Goal: Transaction & Acquisition: Purchase product/service

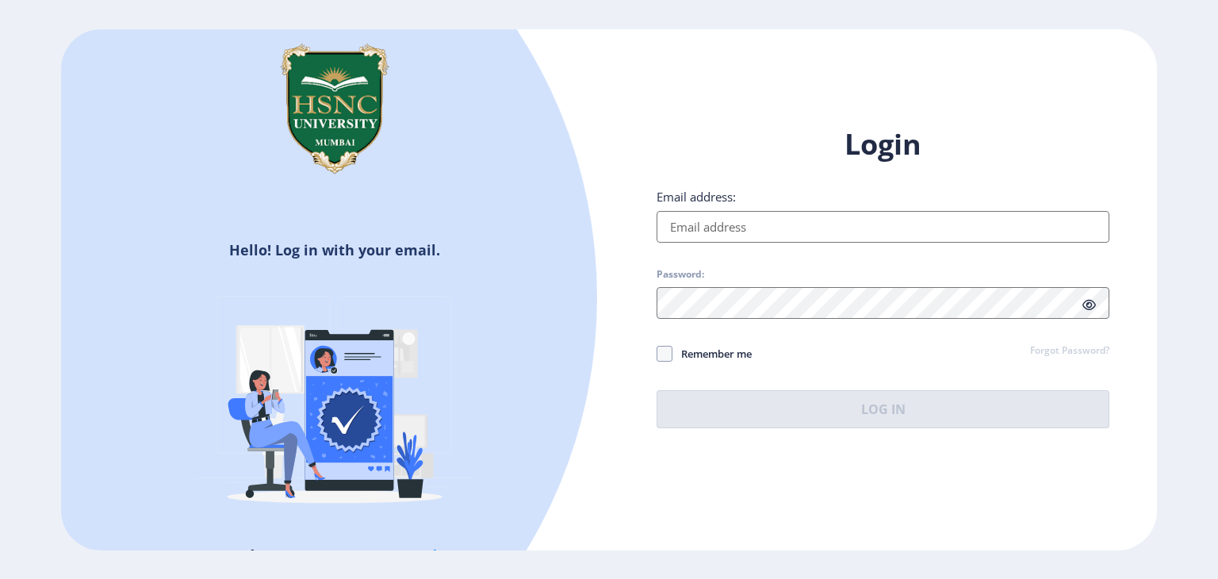
drag, startPoint x: 0, startPoint y: 0, endPoint x: 809, endPoint y: 213, distance: 837.1
click at [809, 213] on input "Email address:" at bounding box center [882, 227] width 453 height 32
type input "sawlanivihaan@gmail.com"
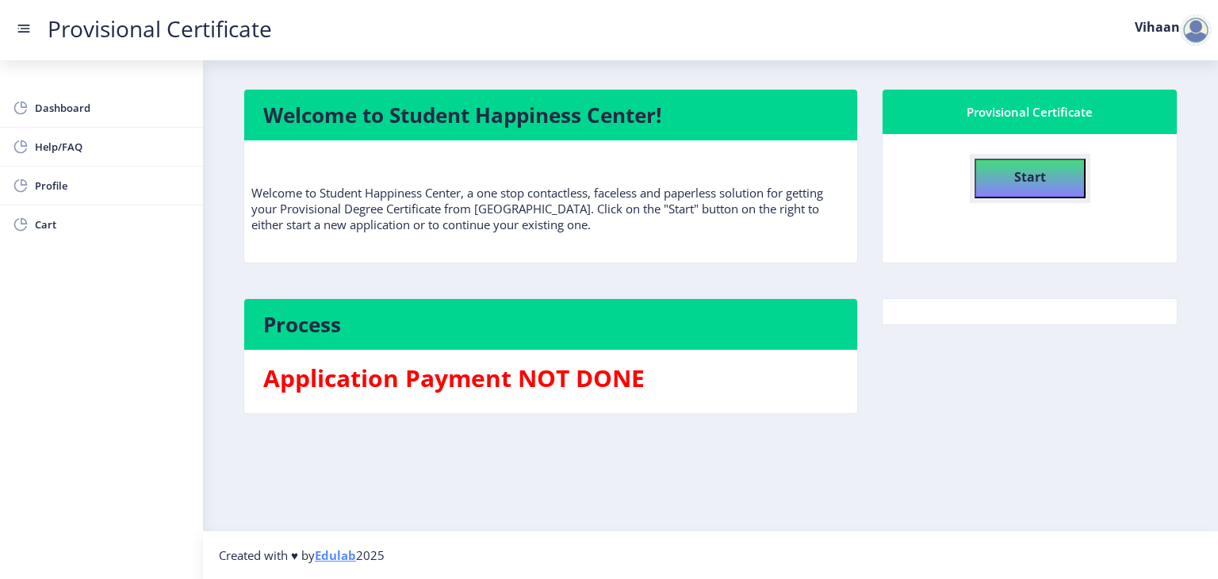
click at [1030, 179] on b "Start" at bounding box center [1030, 176] width 32 height 17
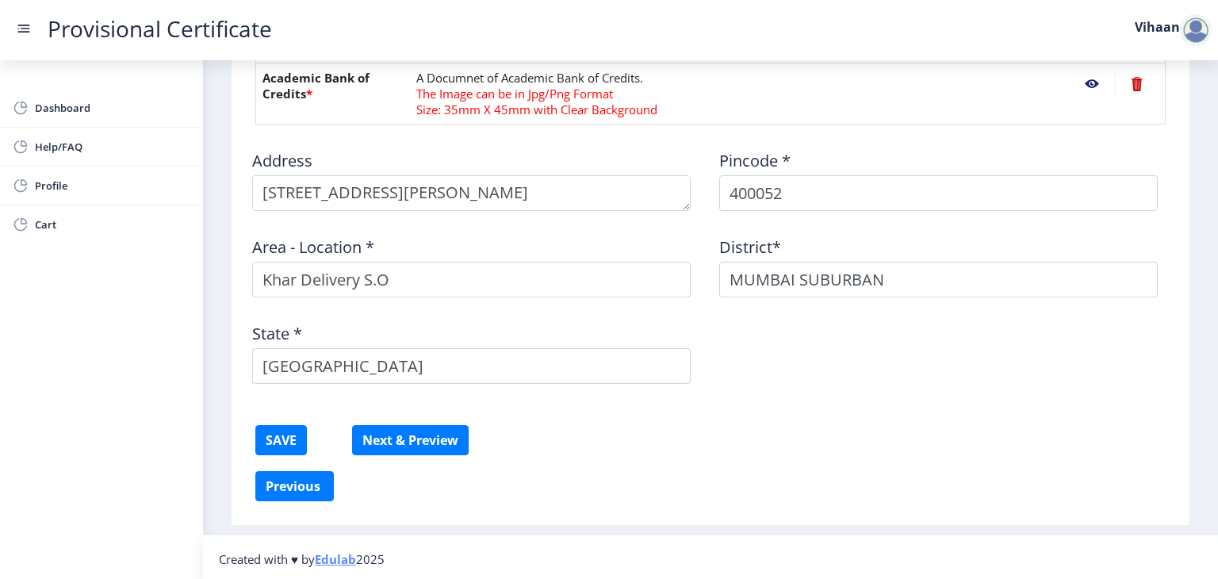
scroll to position [861, 0]
click at [285, 478] on button "Previous ‍" at bounding box center [294, 484] width 78 height 30
select select "A"
select select "May"
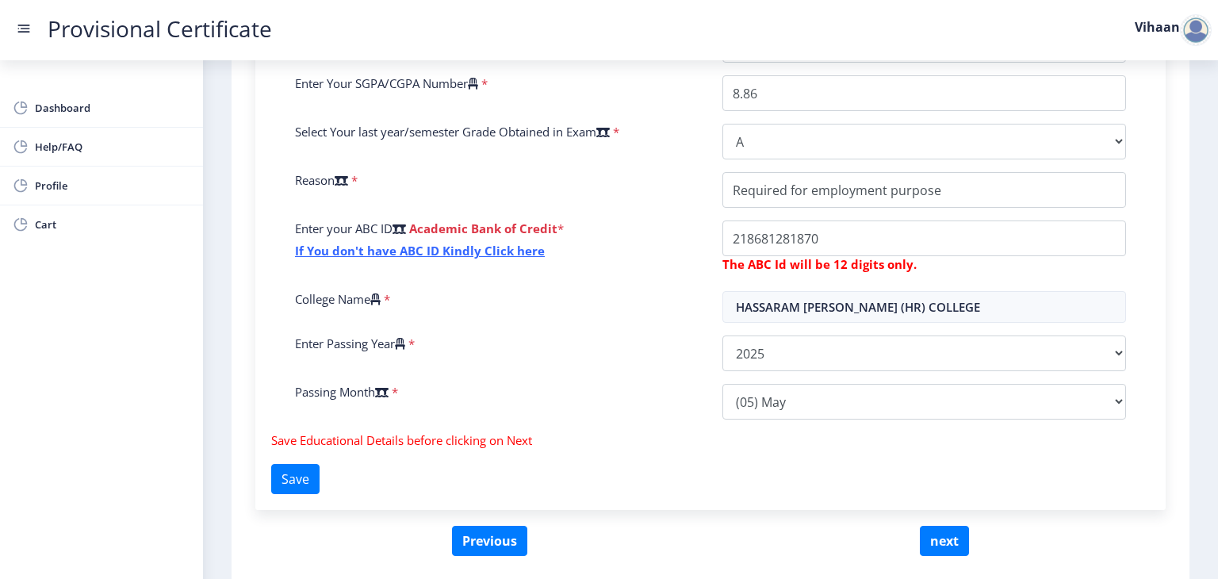
scroll to position [477, 0]
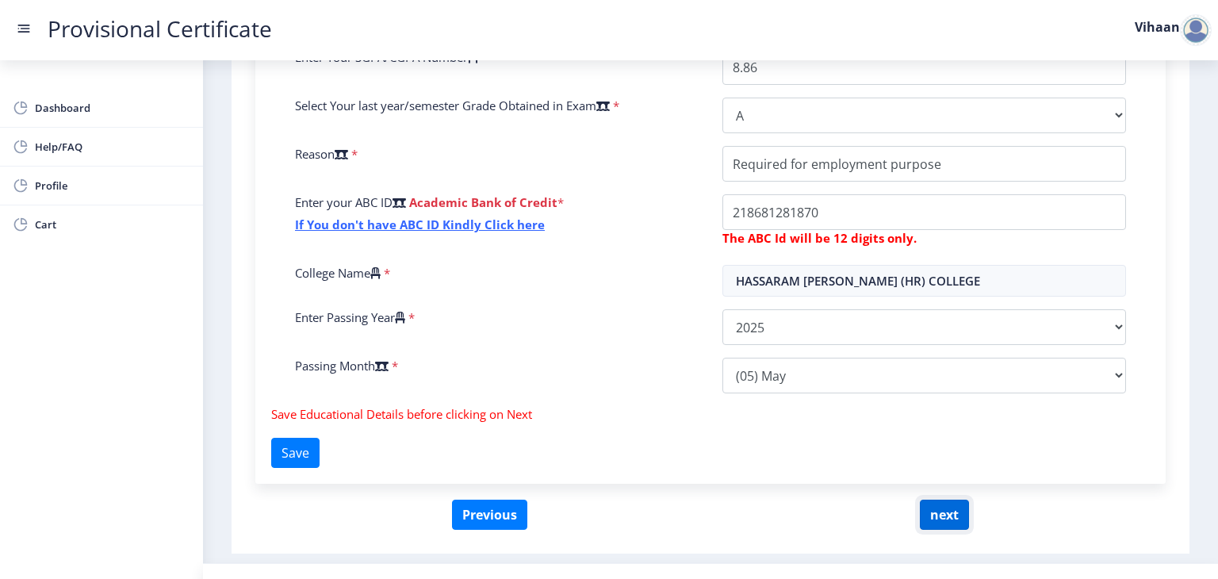
click at [948, 522] on button "next" at bounding box center [944, 514] width 49 height 30
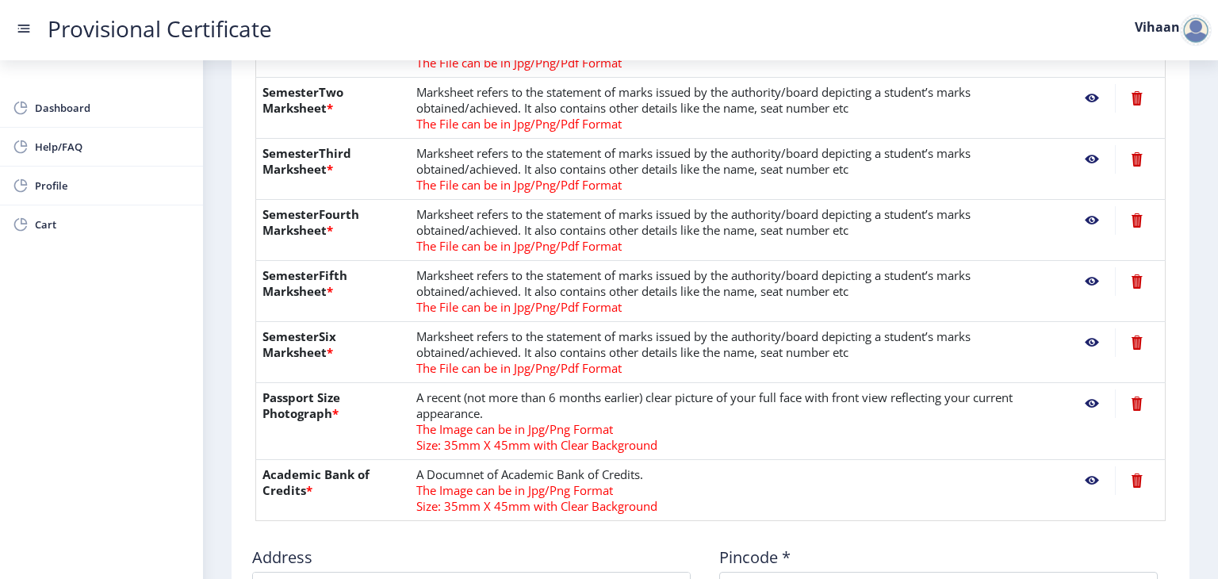
scroll to position [466, 0]
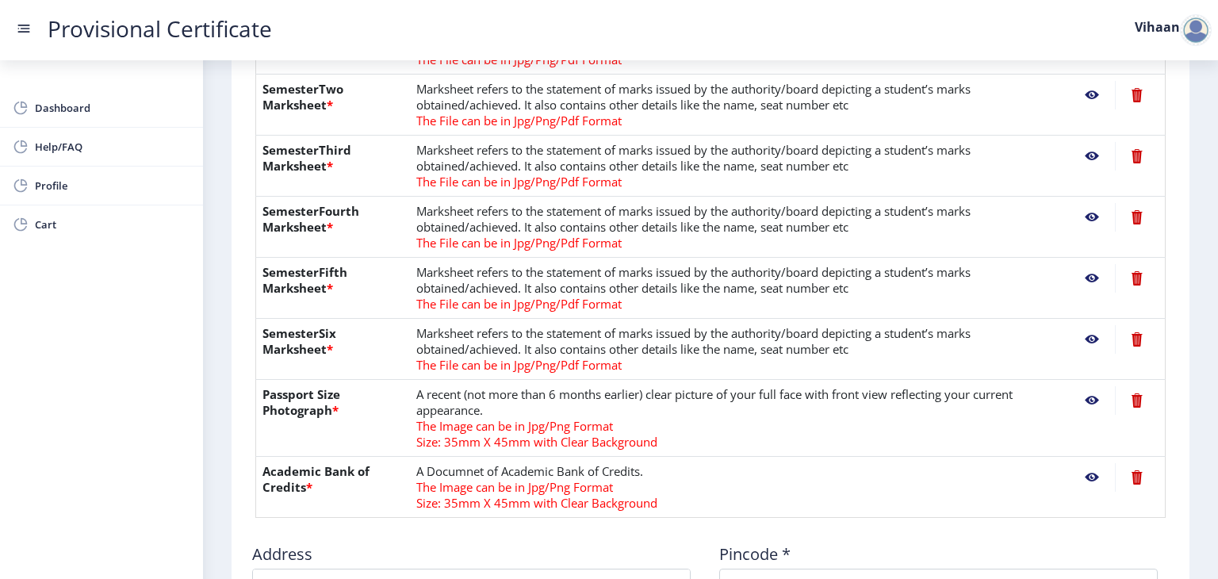
click at [1089, 397] on nb-action at bounding box center [1092, 400] width 46 height 29
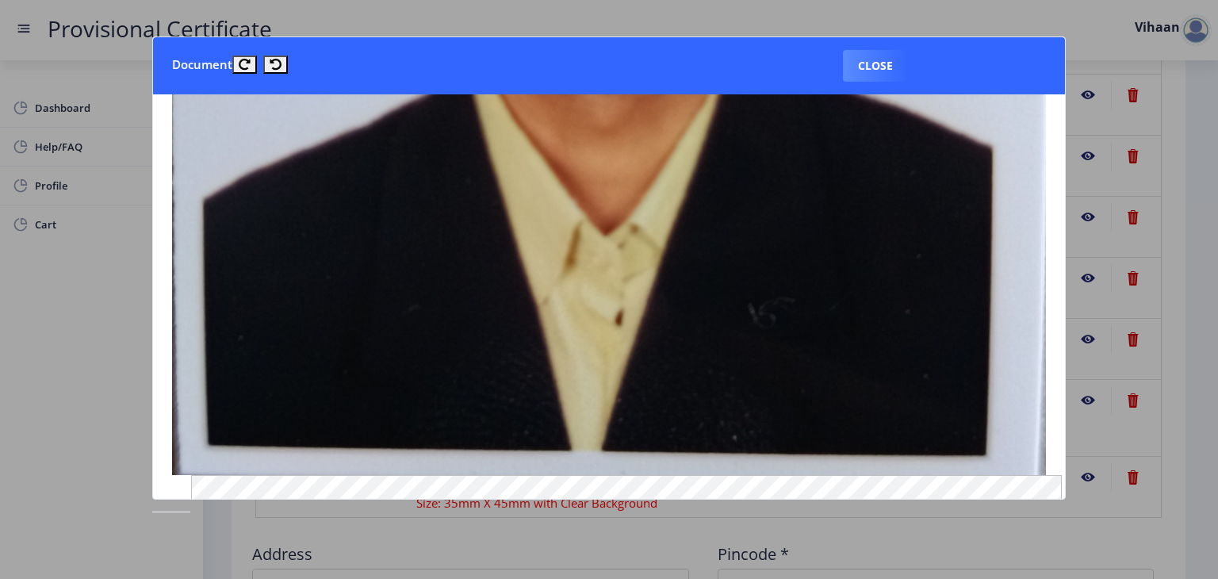
scroll to position [728, 0]
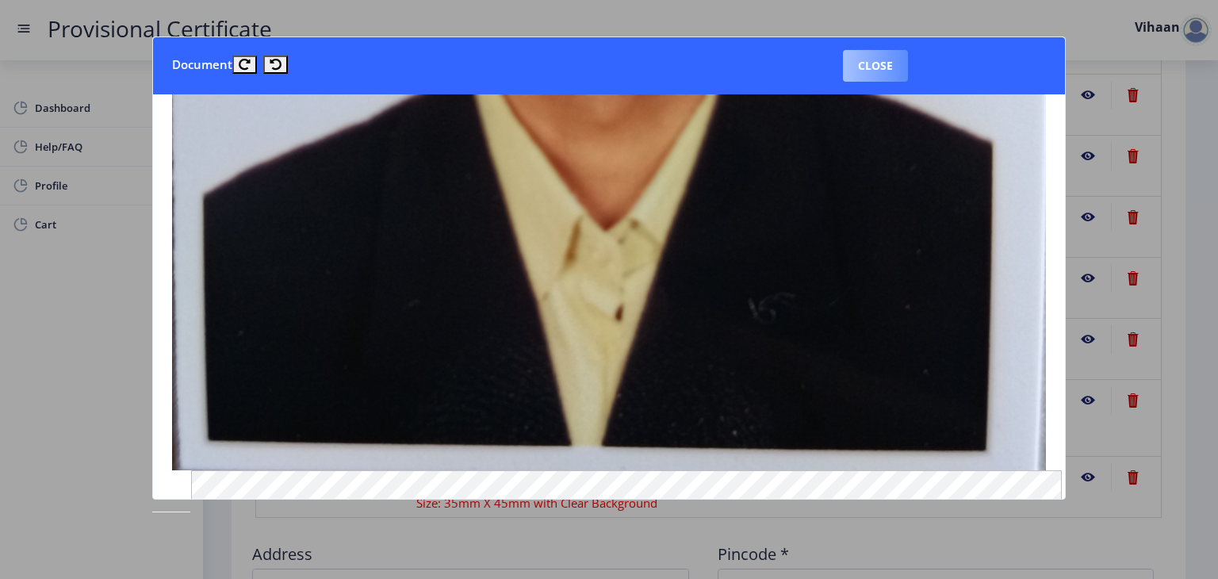
click at [882, 60] on button "Close" at bounding box center [875, 66] width 65 height 32
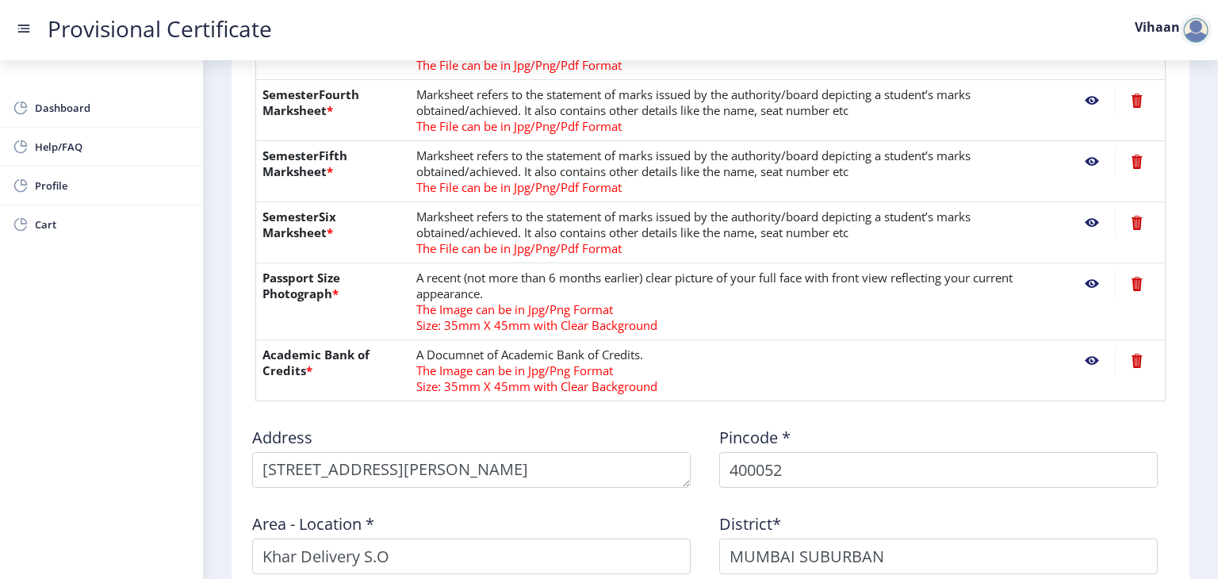
scroll to position [591, 0]
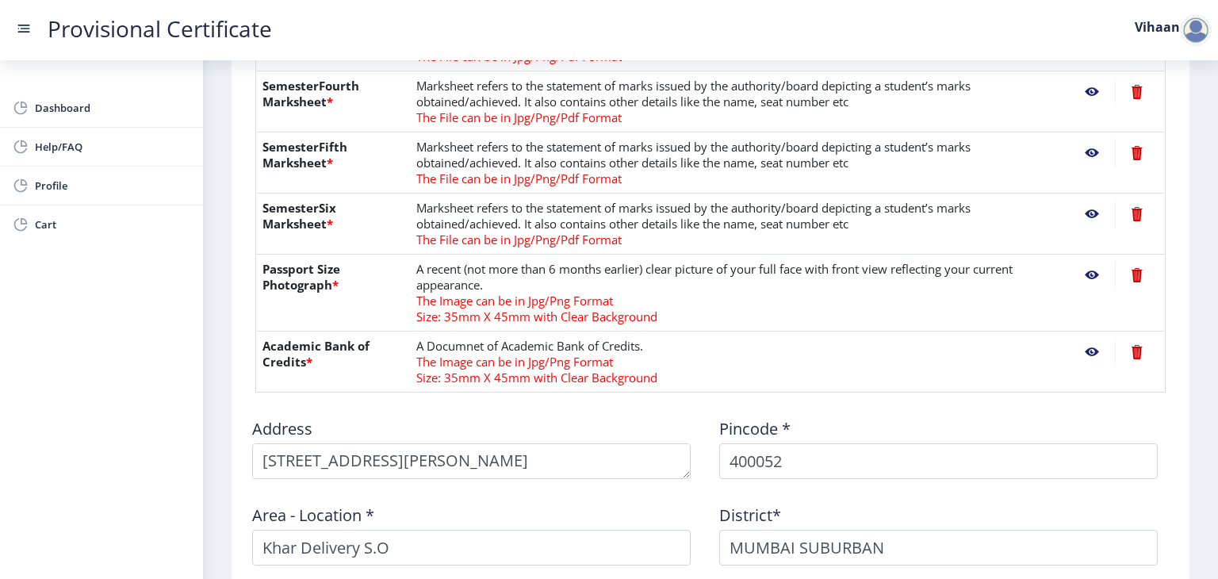
click at [1086, 350] on nb-action at bounding box center [1092, 352] width 46 height 29
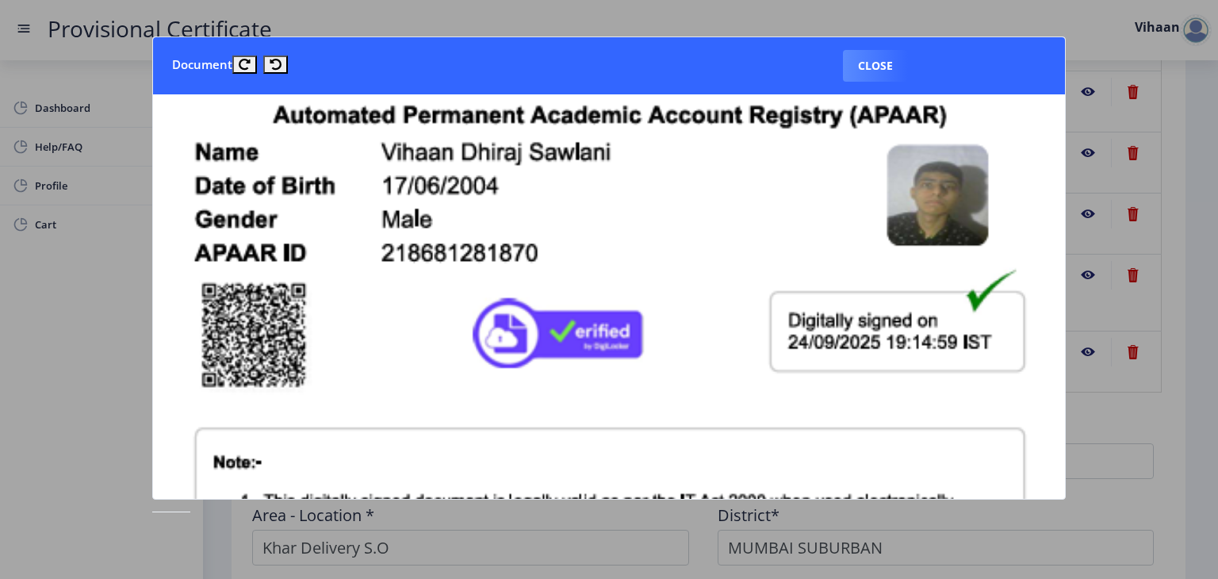
scroll to position [88, 0]
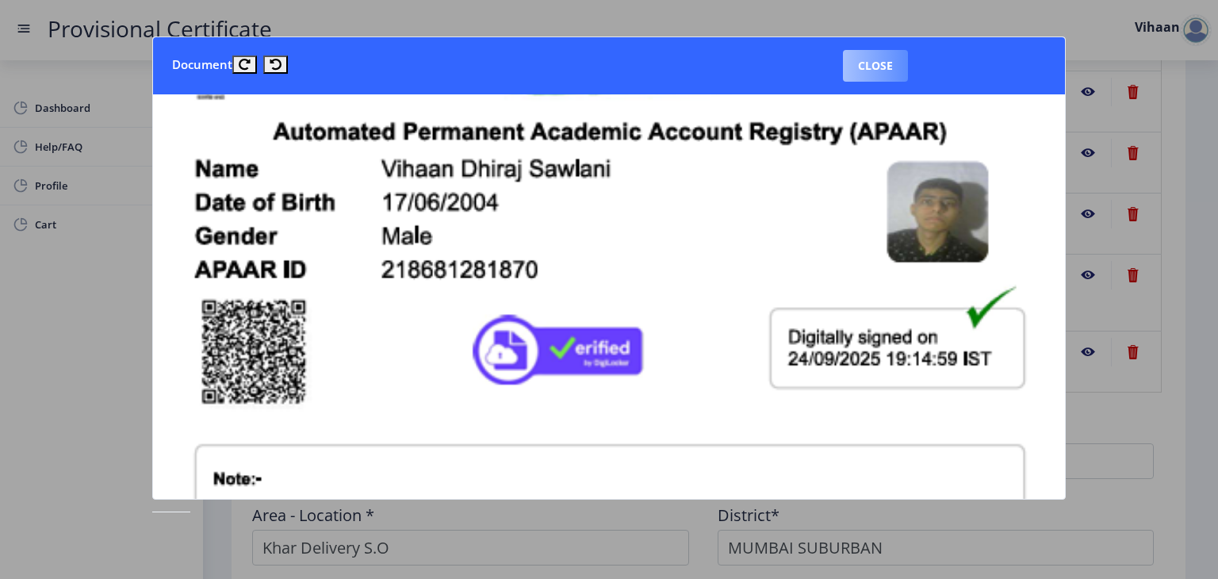
click at [881, 58] on button "Close" at bounding box center [875, 66] width 65 height 32
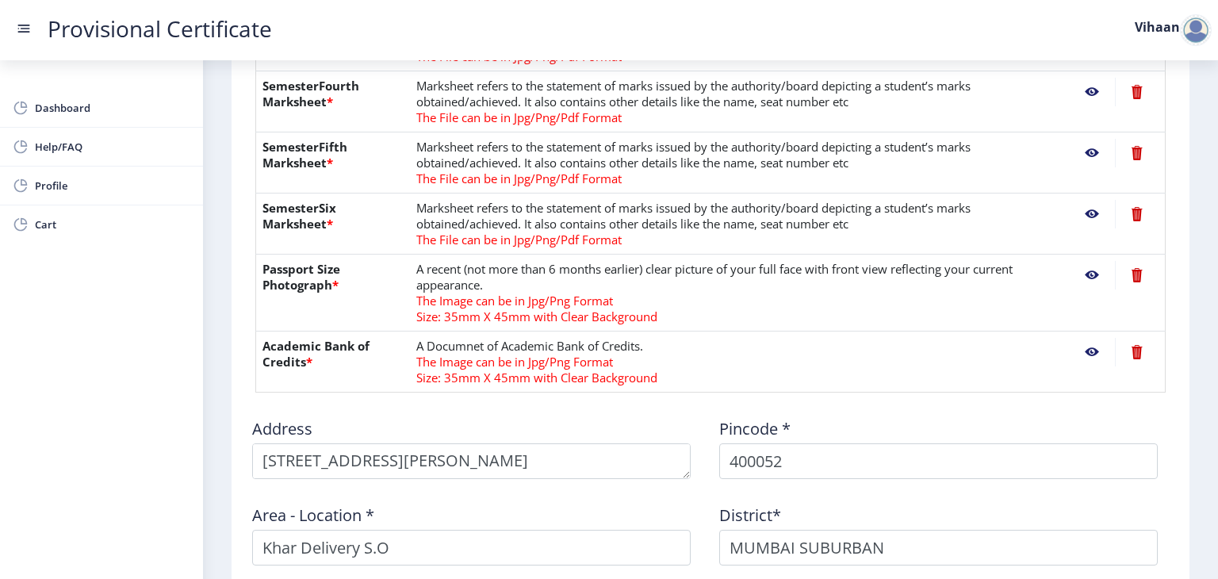
scroll to position [861, 0]
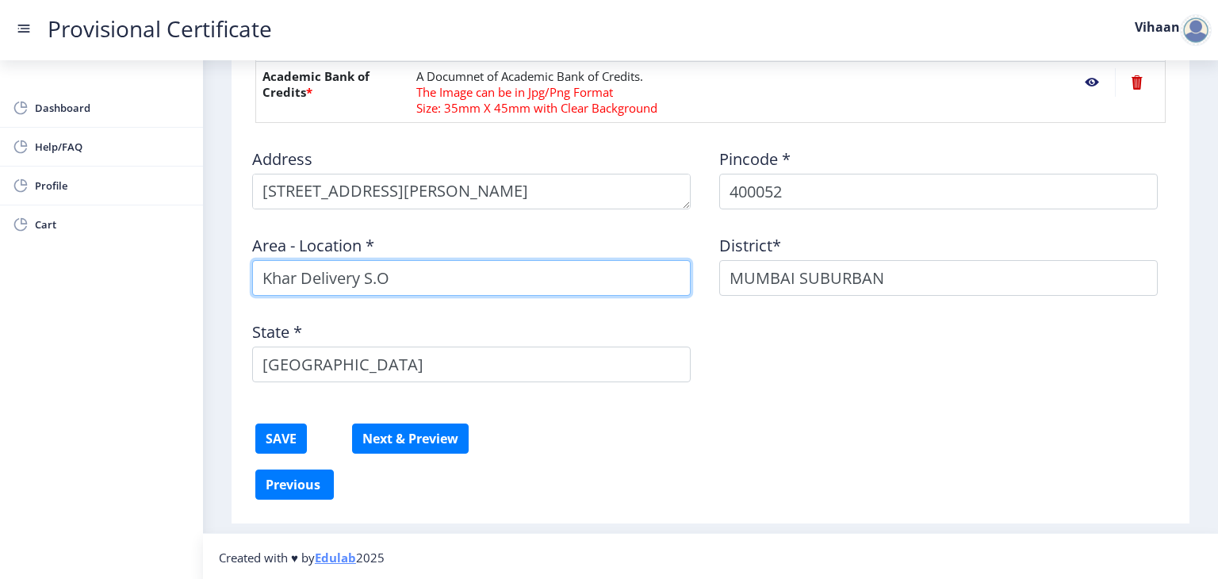
click at [389, 279] on input "Khar Delivery S.O" at bounding box center [471, 278] width 438 height 36
type input "K"
type input "k"
type input "Khar"
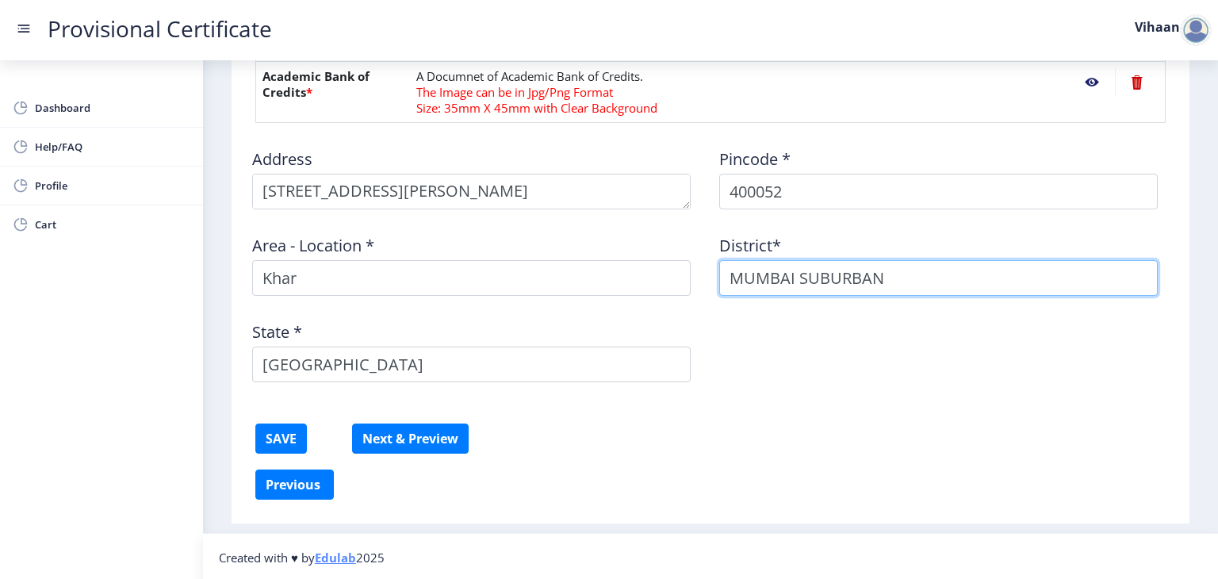
click at [894, 281] on input "MUMBAI SUBURBAN" at bounding box center [938, 278] width 438 height 36
type input "MUMBAI"
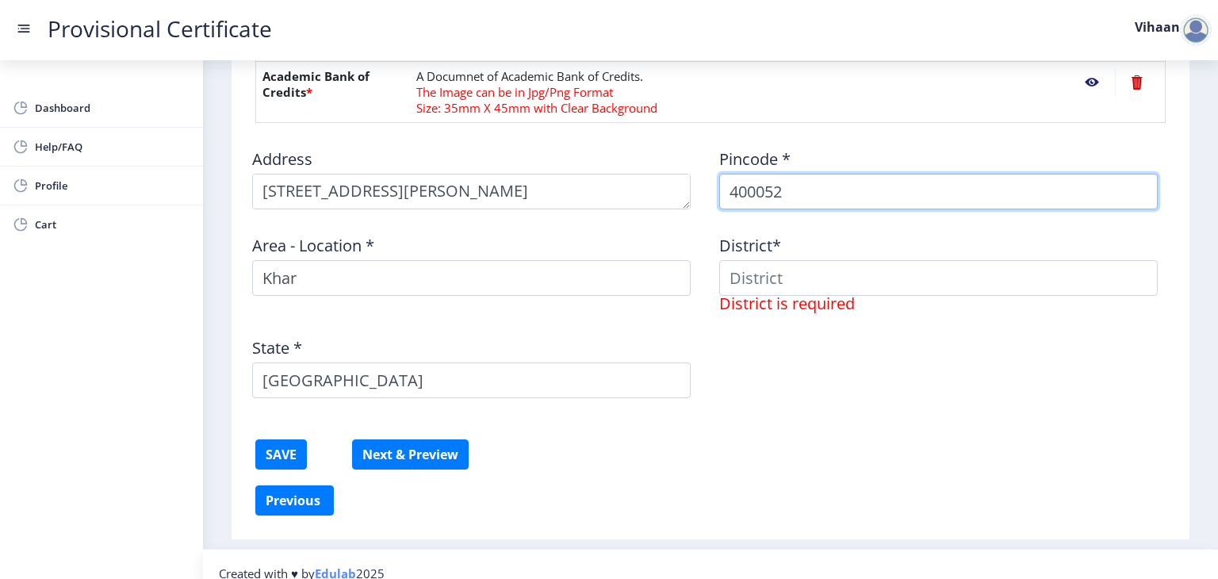
click at [794, 186] on input "400052" at bounding box center [938, 192] width 438 height 36
type input "400052"
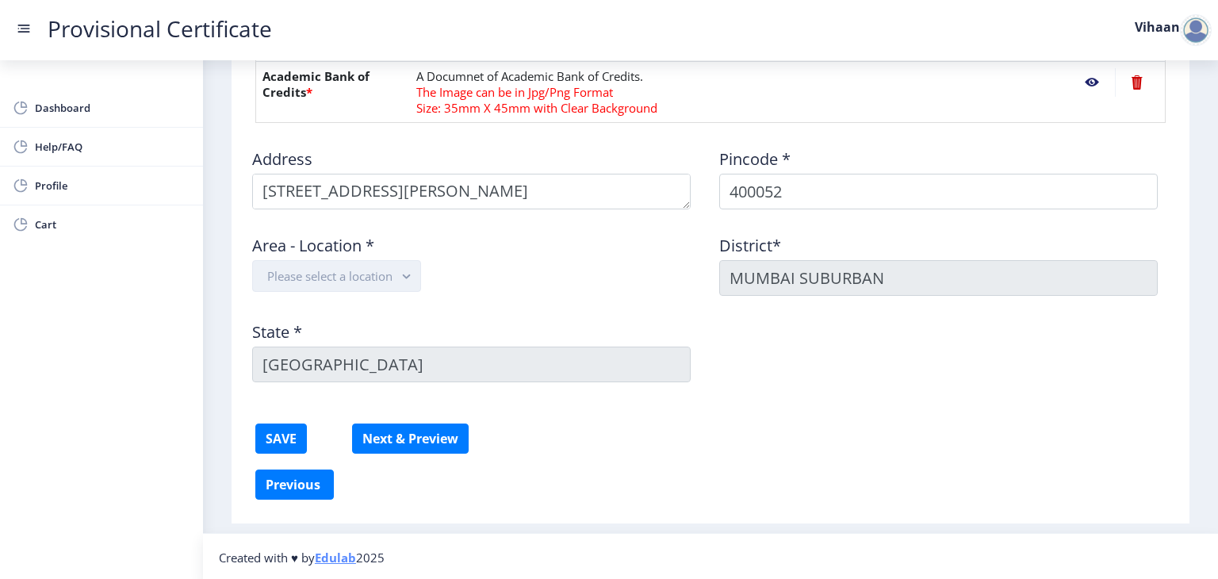
click at [392, 279] on button "Please select a location" at bounding box center [336, 276] width 169 height 32
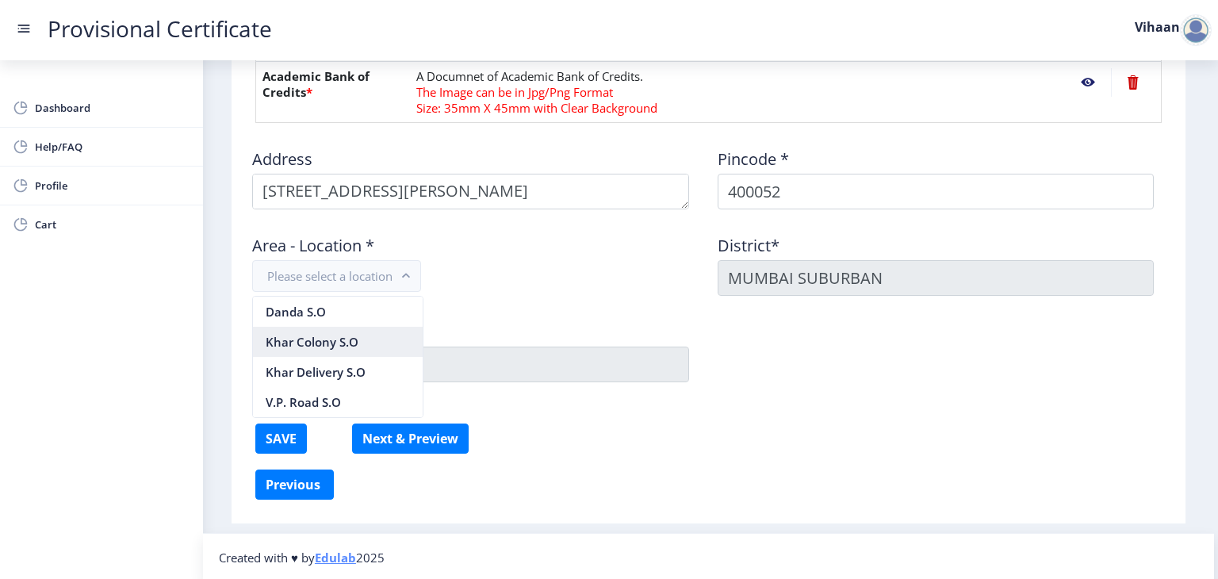
click at [339, 340] on nb-option "Khar Colony S.O" at bounding box center [338, 342] width 170 height 30
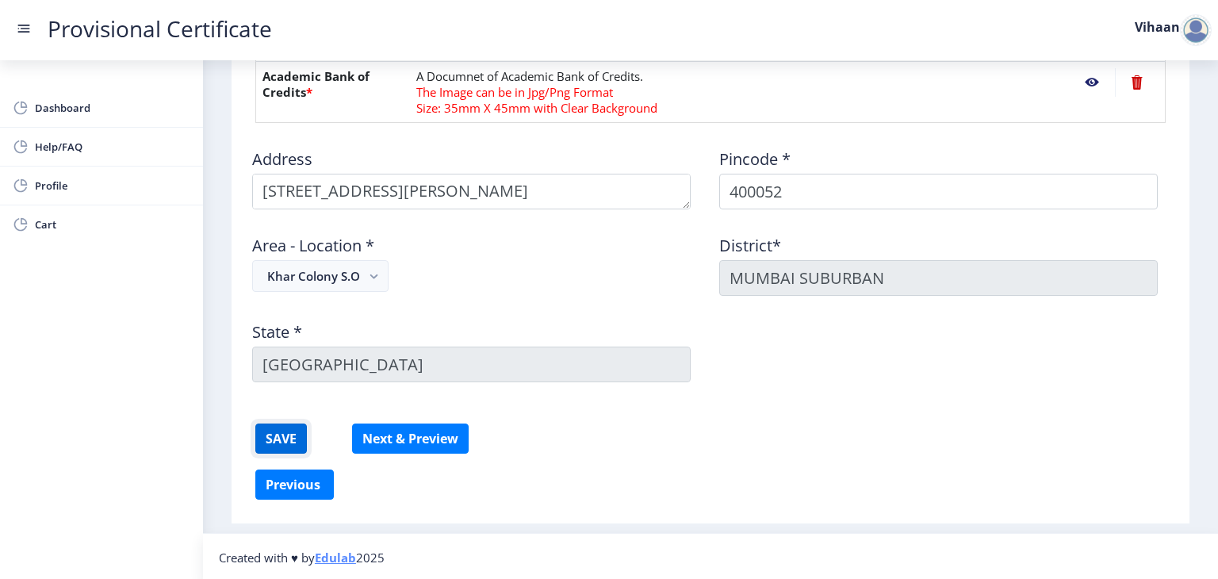
click at [268, 440] on button "SAVE" at bounding box center [281, 438] width 52 height 30
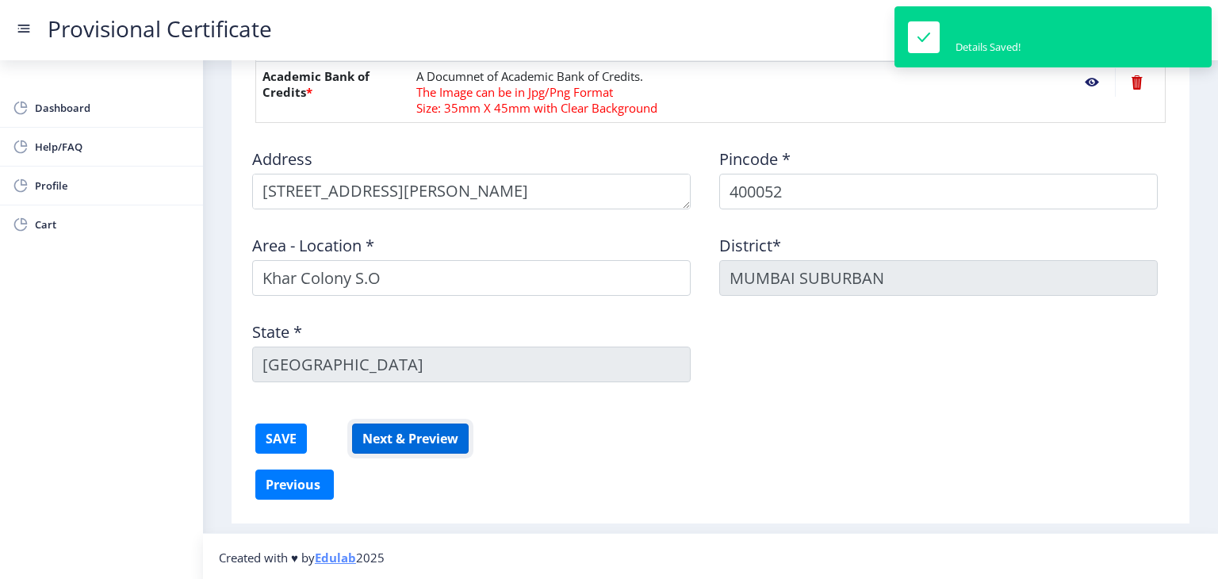
click at [396, 438] on button "Next & Preview" at bounding box center [410, 438] width 117 height 30
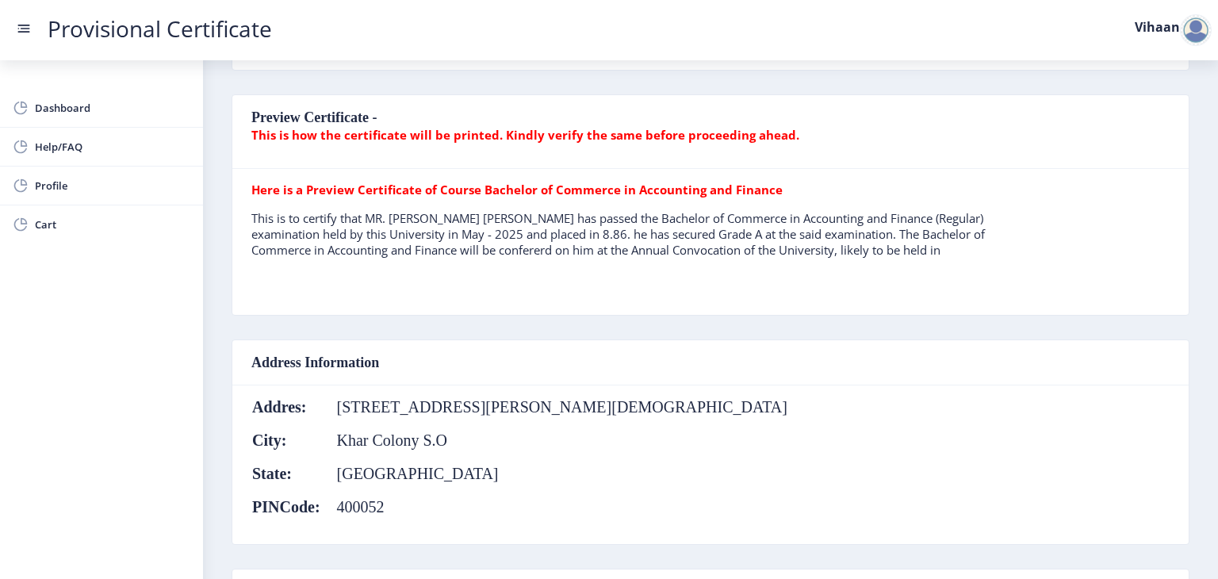
scroll to position [364, 0]
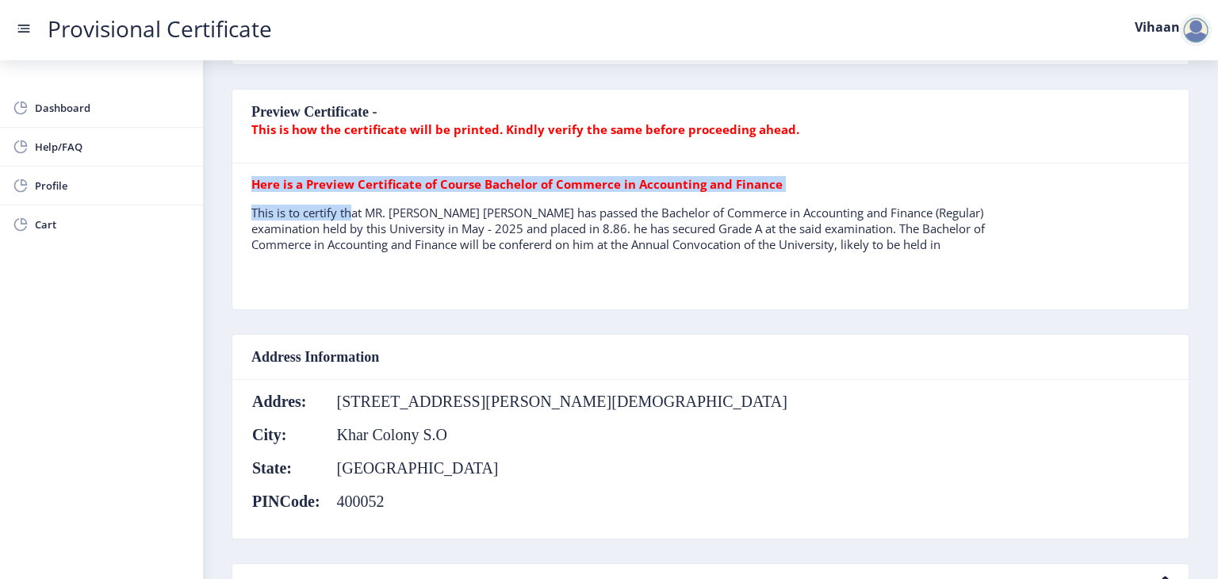
drag, startPoint x: 251, startPoint y: 211, endPoint x: 352, endPoint y: 212, distance: 101.5
click at [352, 212] on div "Here is a Preview Certificate of Course Bachelor of Commerce in Accounting and …" at bounding box center [710, 236] width 942 height 121
click at [352, 212] on p "This is to certify that MR. SAWLANI VIHAAN DHIRAJ LATA has passed the Bachelor …" at bounding box center [618, 229] width 734 height 48
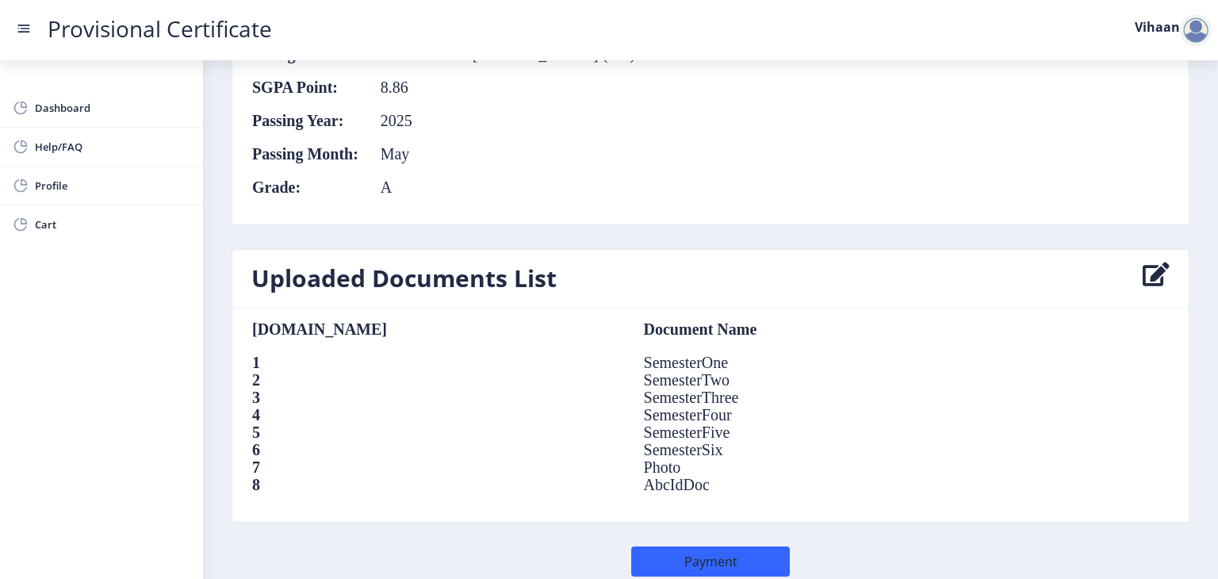
scroll to position [1054, 0]
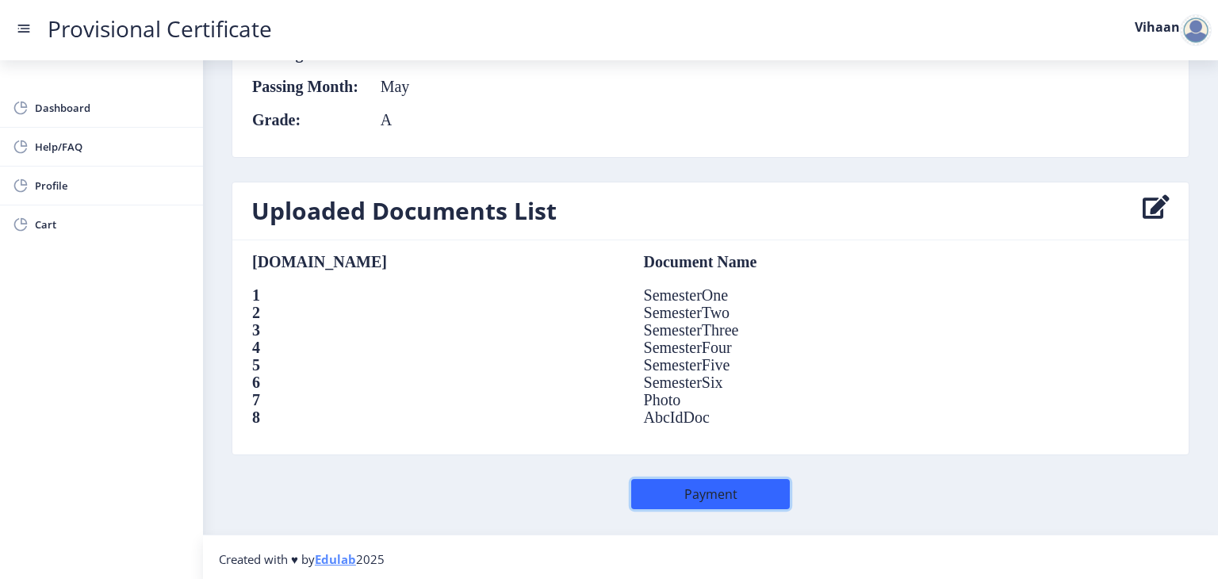
click at [696, 484] on button "Payment" at bounding box center [710, 494] width 159 height 30
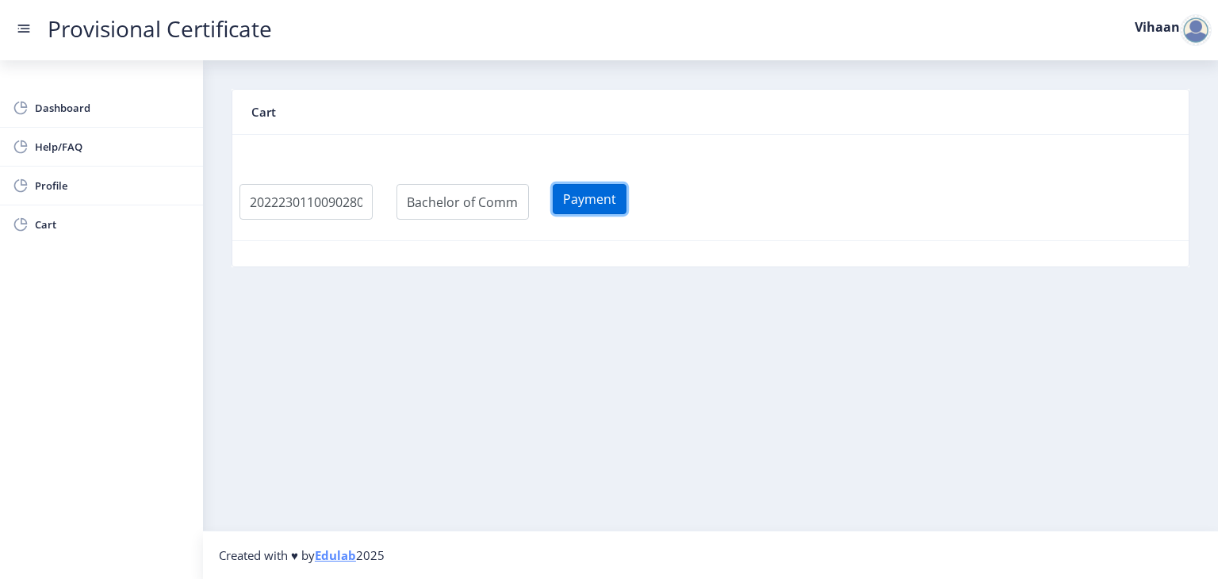
click at [626, 195] on button "Payment" at bounding box center [590, 199] width 74 height 30
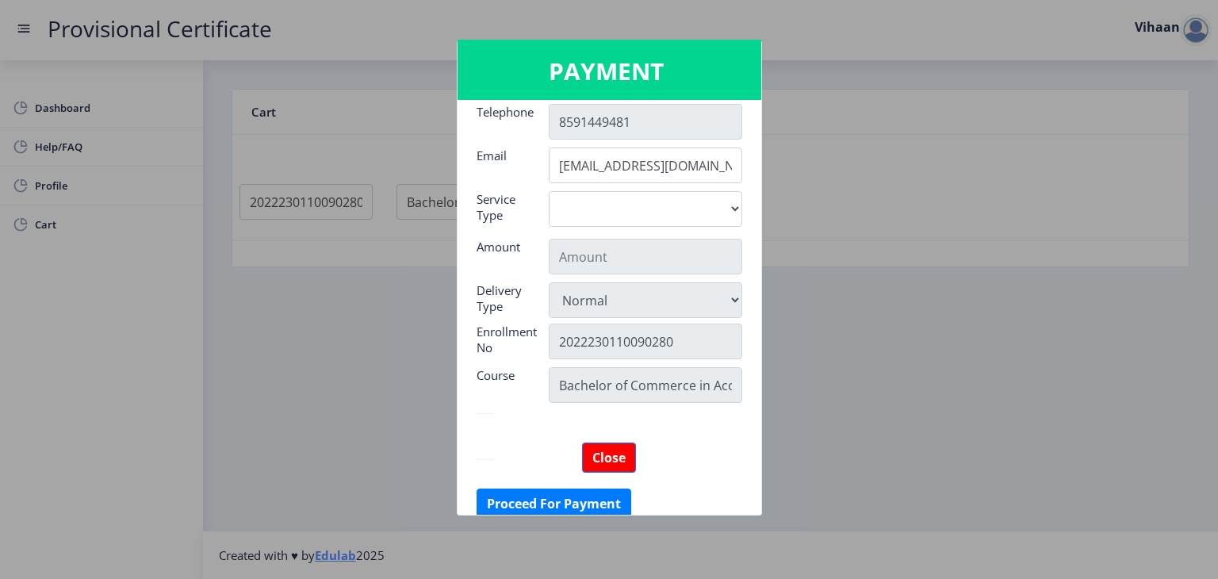
scroll to position [241, 0]
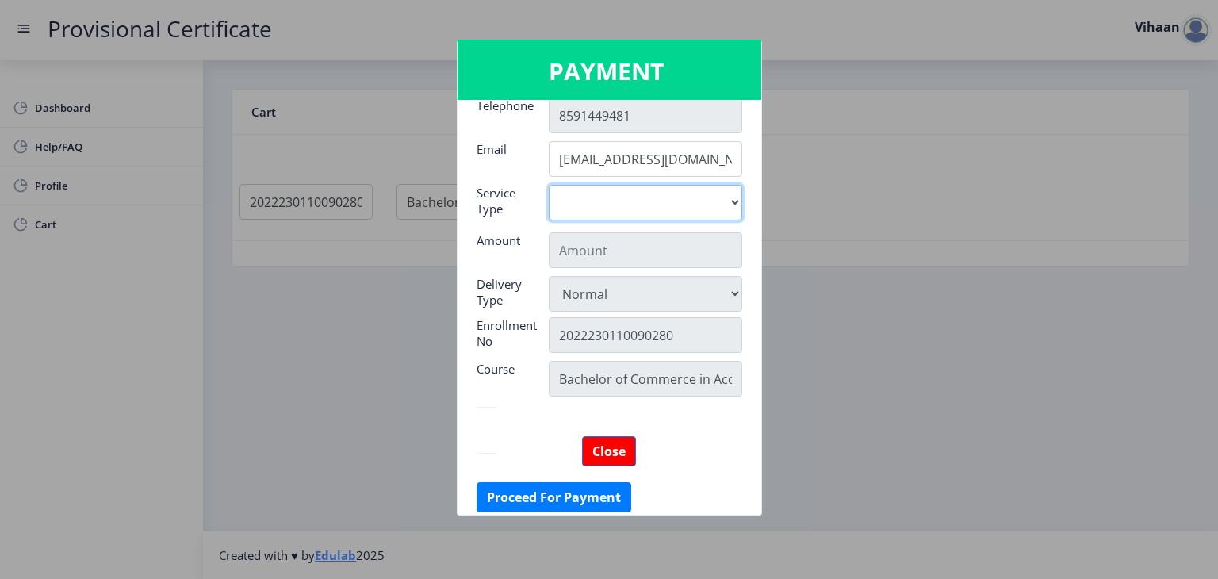
click at [662, 199] on select "Digital" at bounding box center [645, 203] width 193 height 36
select select "old"
click at [549, 185] on select "Digital" at bounding box center [645, 203] width 193 height 36
type input "795"
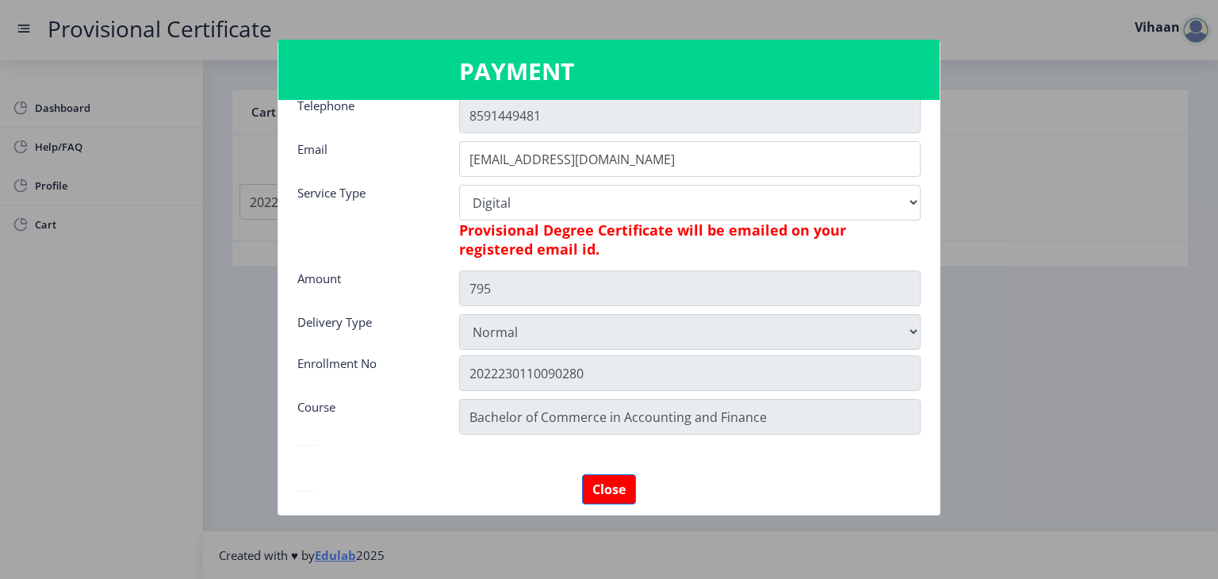
click at [782, 237] on h6 "Provisional Degree Certificate will be emailed on your registered email id." at bounding box center [689, 239] width 461 height 38
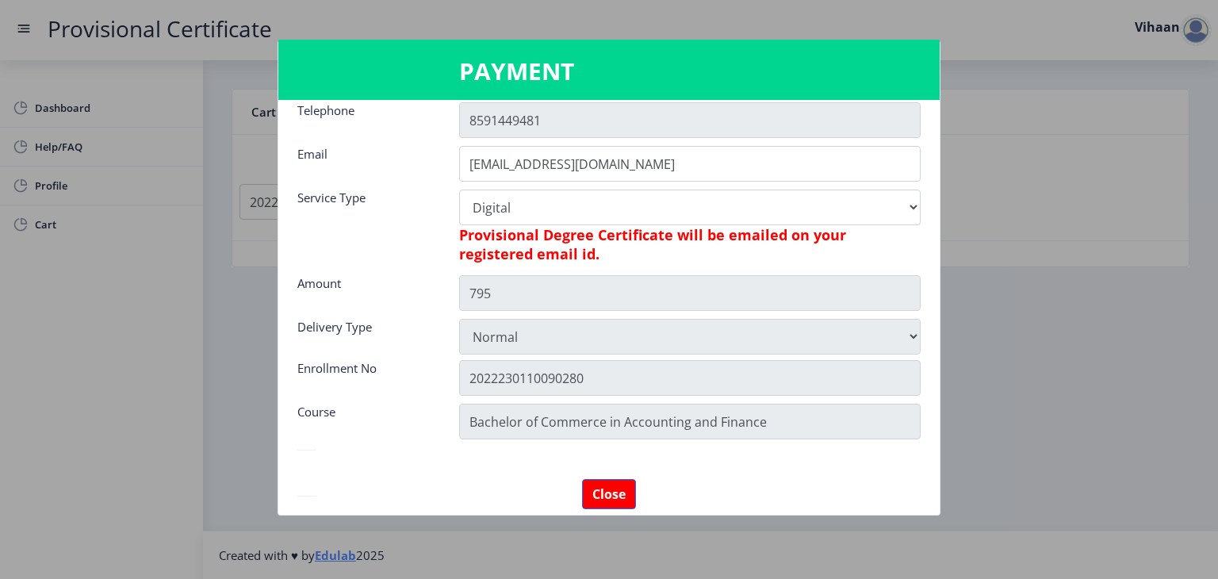
scroll to position [234, 0]
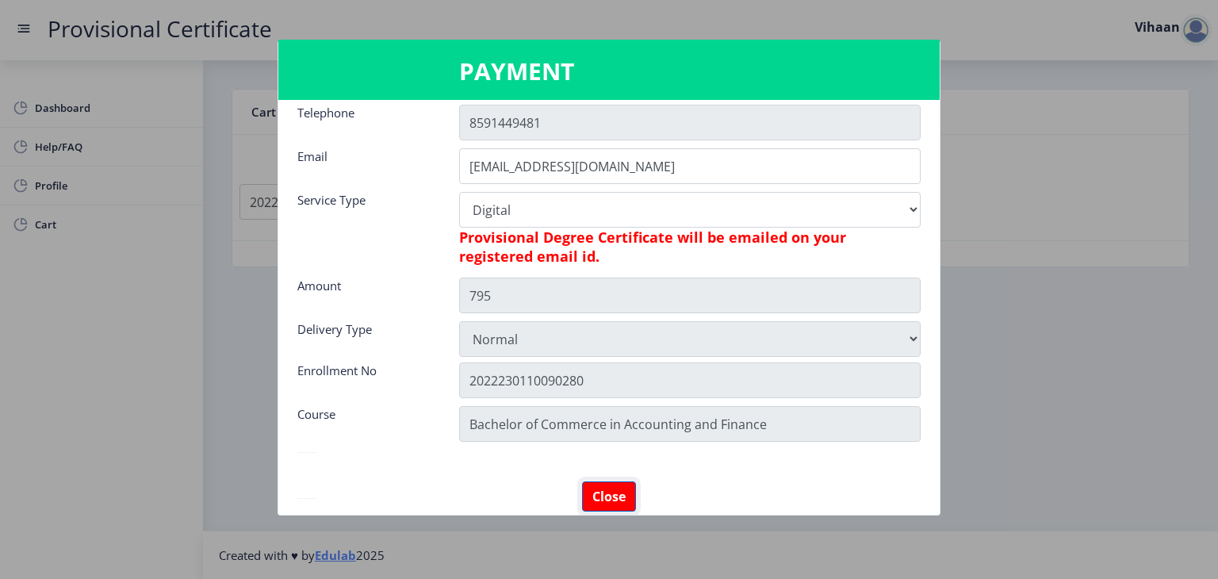
click at [598, 490] on button "Close" at bounding box center [609, 496] width 54 height 30
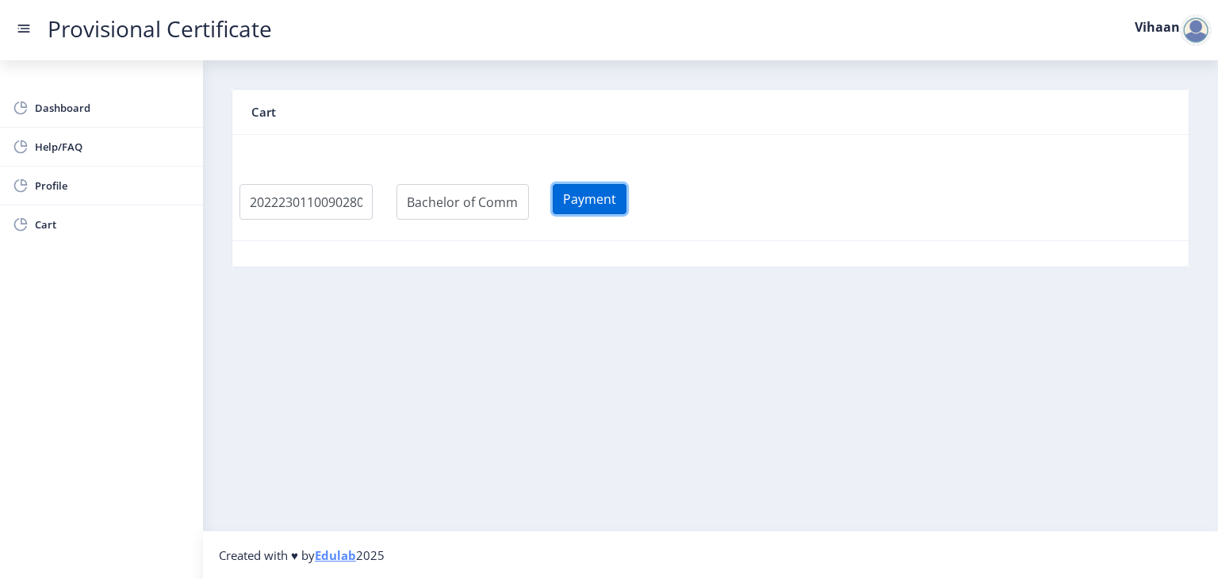
click at [599, 194] on button "Payment" at bounding box center [590, 199] width 74 height 30
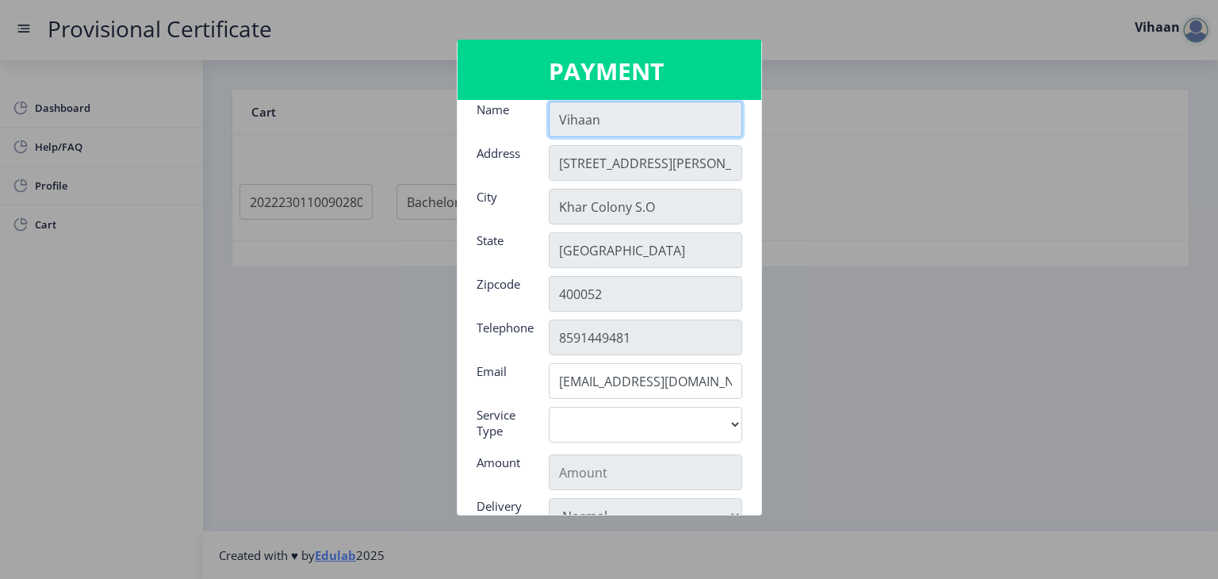
scroll to position [251, 0]
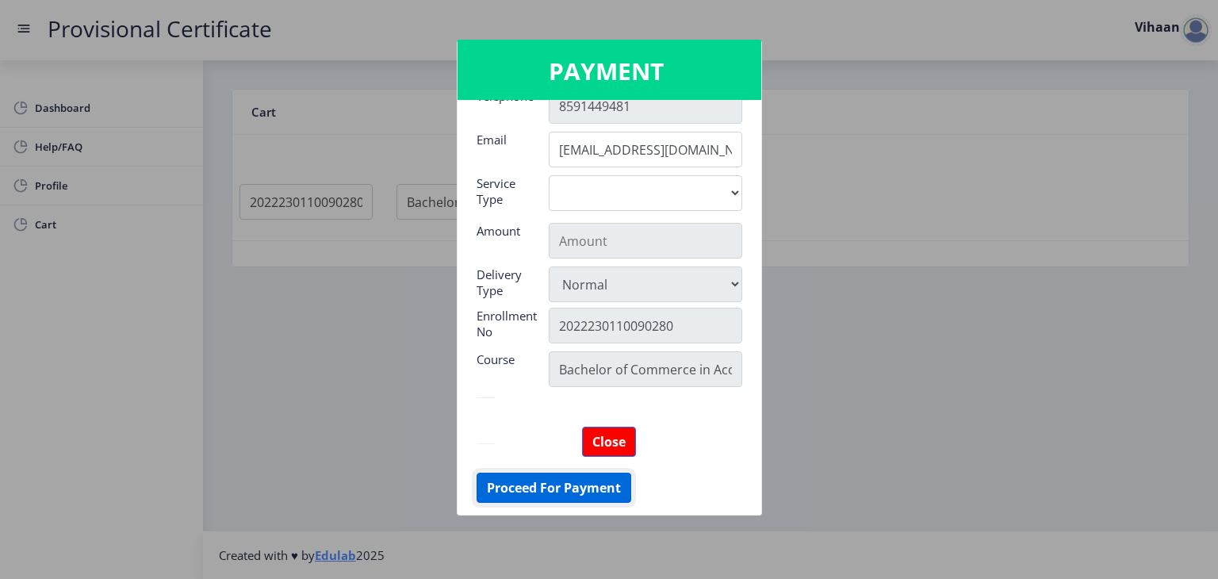
click at [530, 481] on button "Proceed For Payment" at bounding box center [553, 488] width 155 height 30
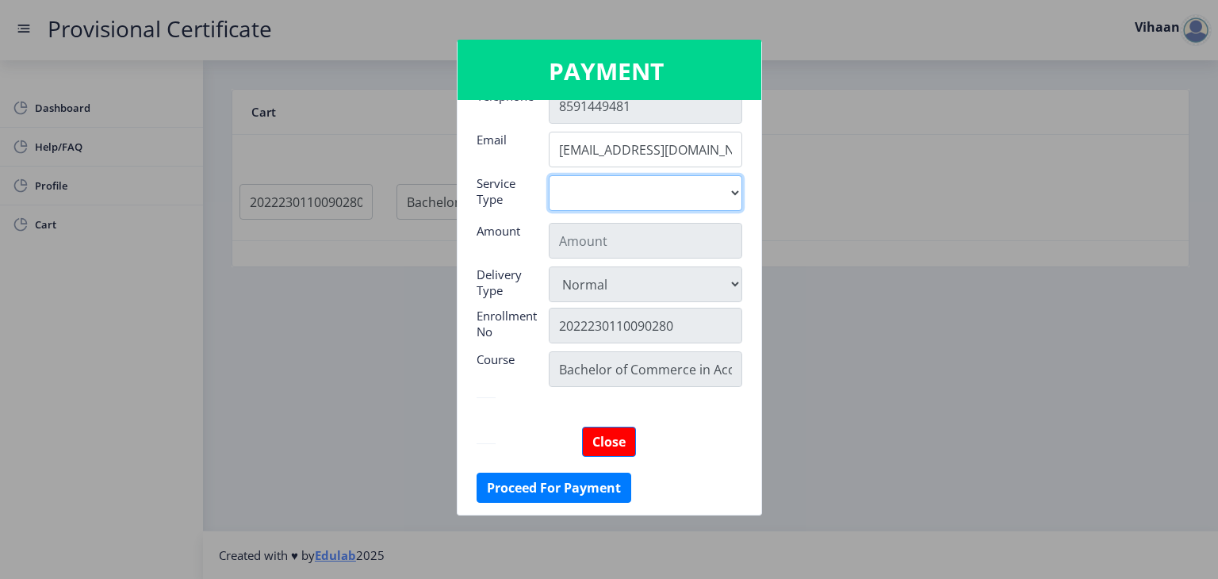
click at [629, 186] on select "Digital" at bounding box center [645, 193] width 193 height 36
select select "old"
click at [549, 175] on select "Digital" at bounding box center [645, 193] width 193 height 36
type input "795"
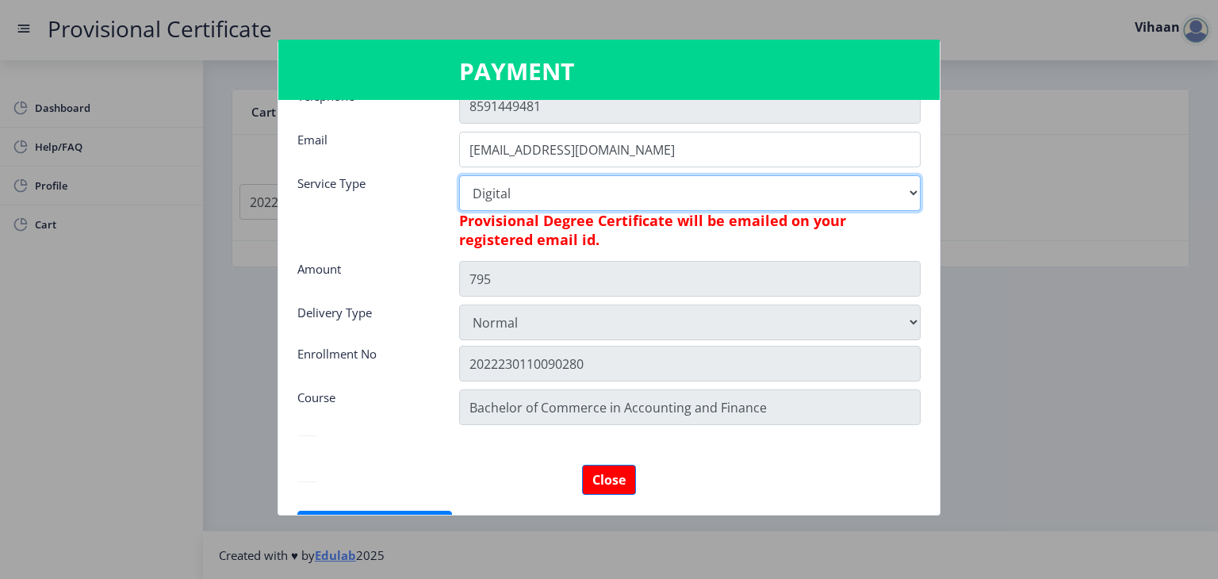
scroll to position [289, 0]
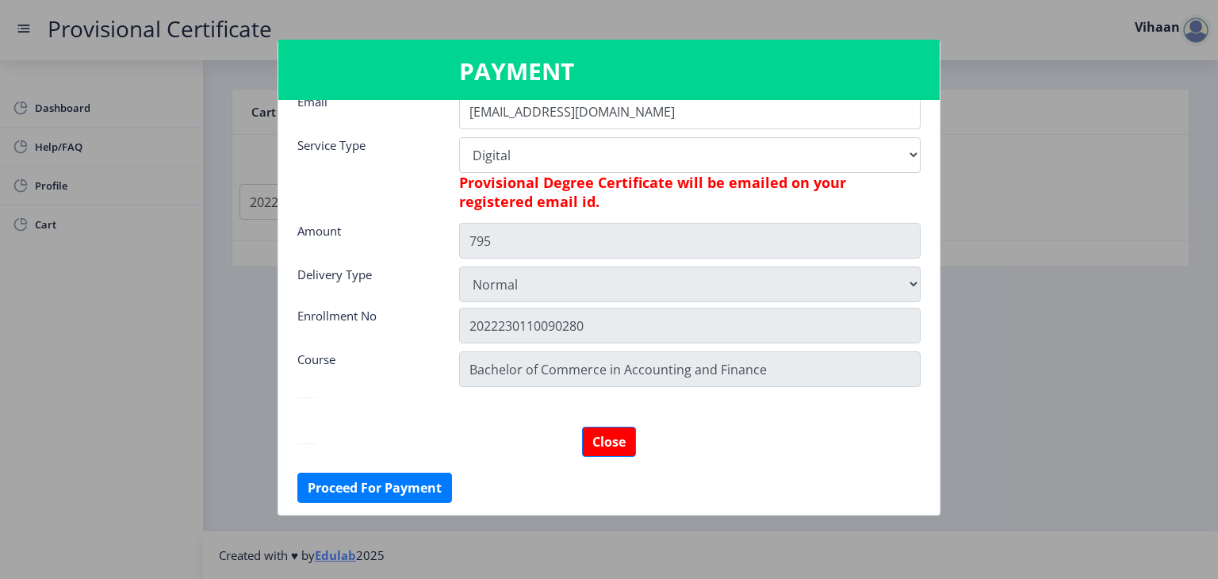
click at [426, 376] on div "Course" at bounding box center [366, 367] width 162 height 32
click at [377, 476] on button "Proceed For Payment" at bounding box center [374, 488] width 155 height 30
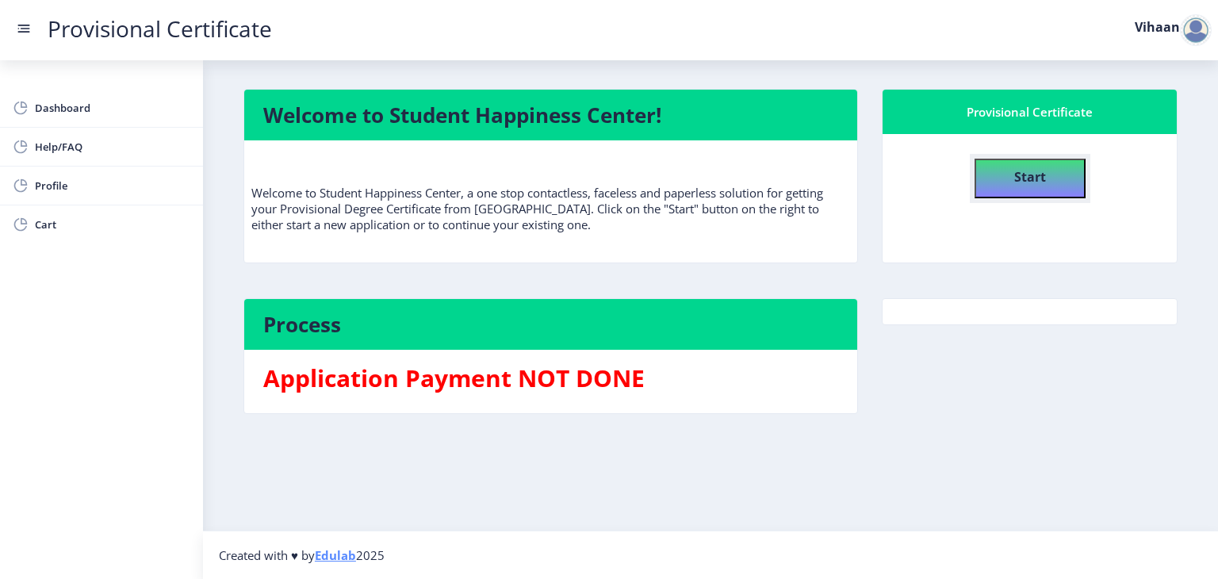
click at [1011, 190] on button "Start" at bounding box center [1029, 179] width 111 height 40
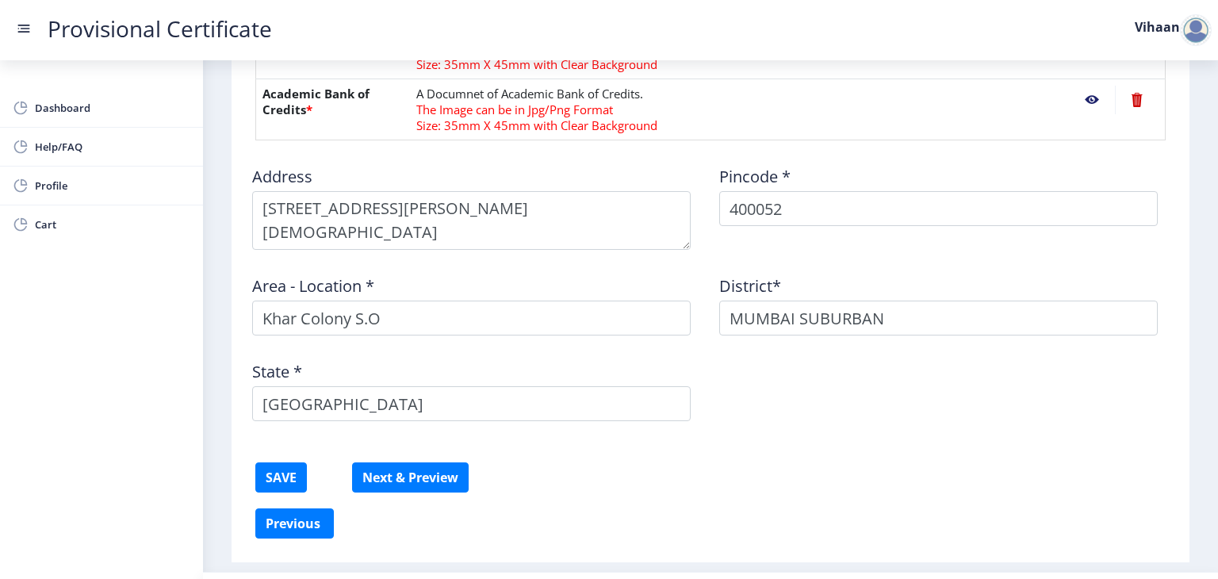
scroll to position [882, 0]
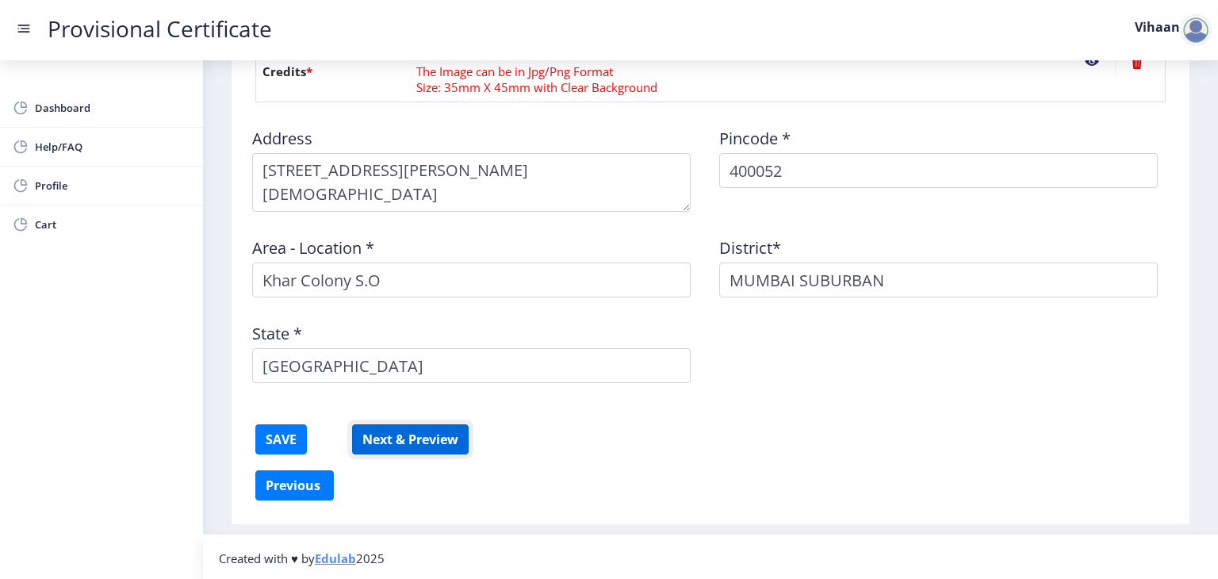
click at [392, 445] on button "Next & Preview" at bounding box center [410, 439] width 117 height 30
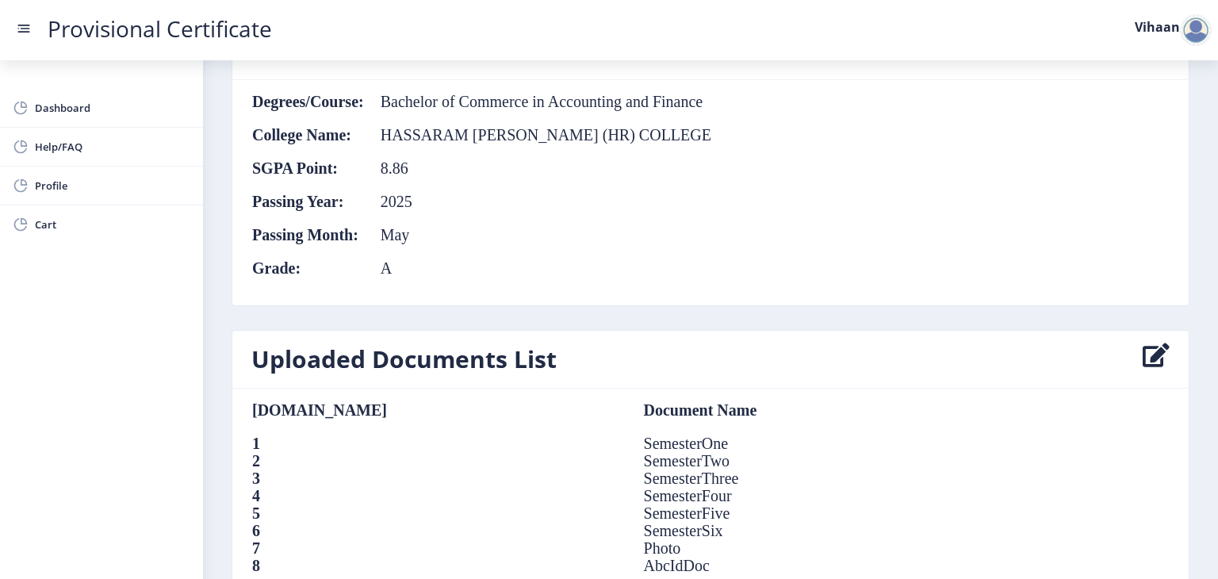
scroll to position [1054, 0]
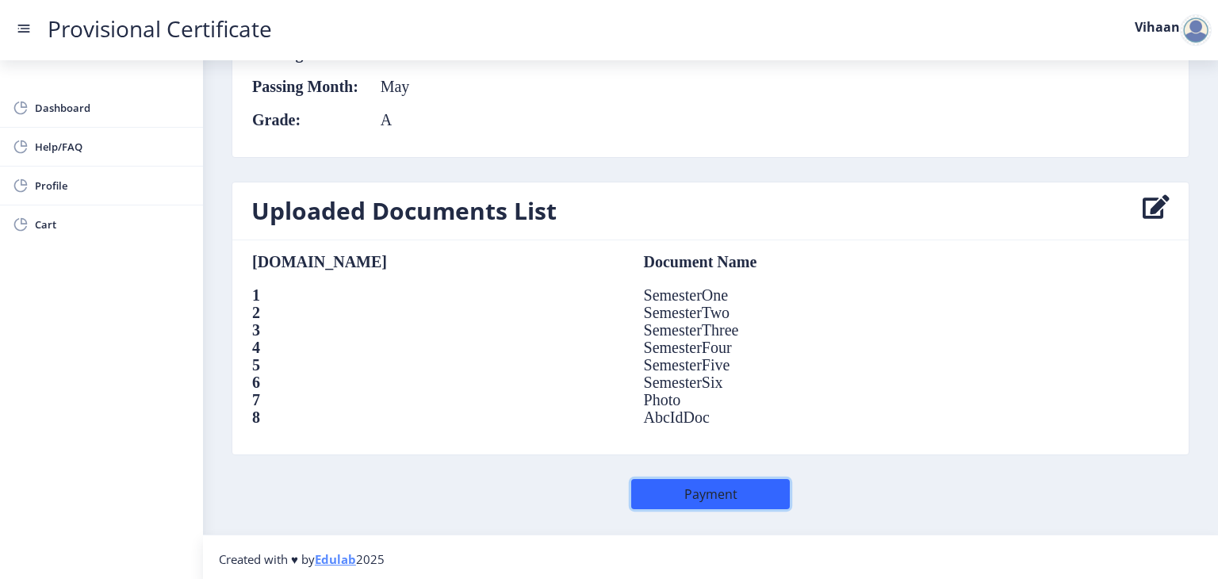
click at [698, 494] on button "Payment" at bounding box center [710, 494] width 159 height 30
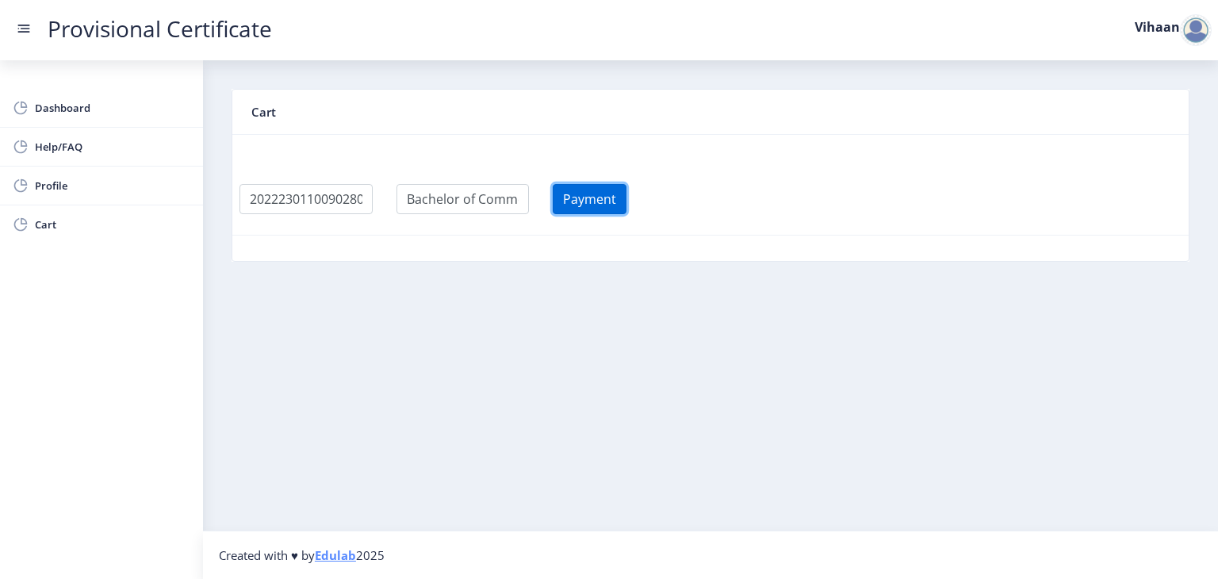
click at [613, 191] on button "Payment" at bounding box center [590, 199] width 74 height 30
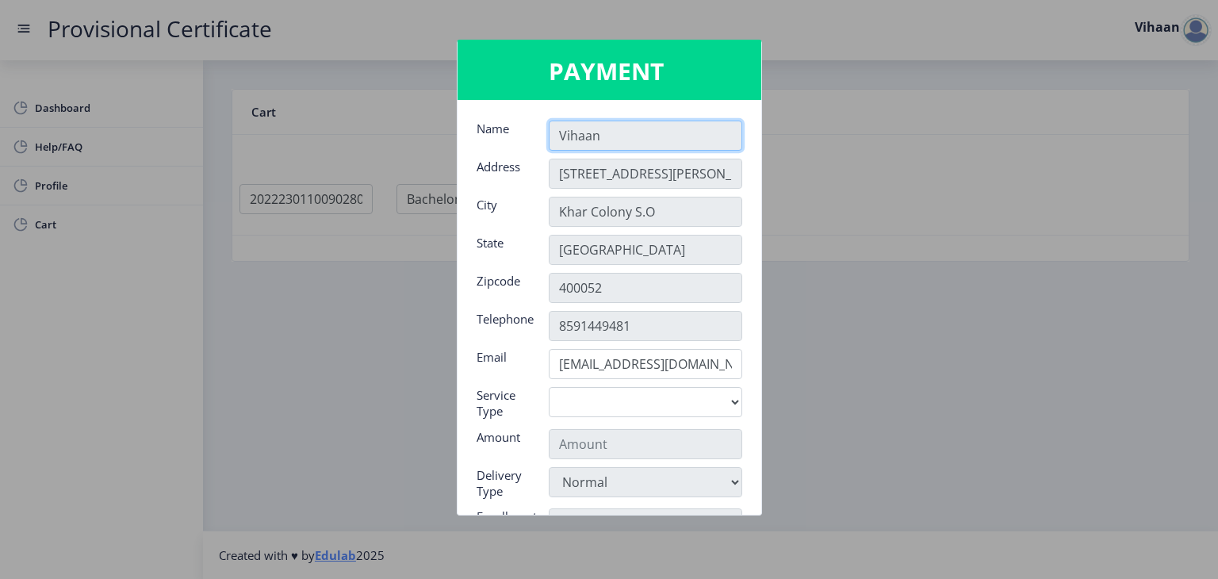
scroll to position [195, 0]
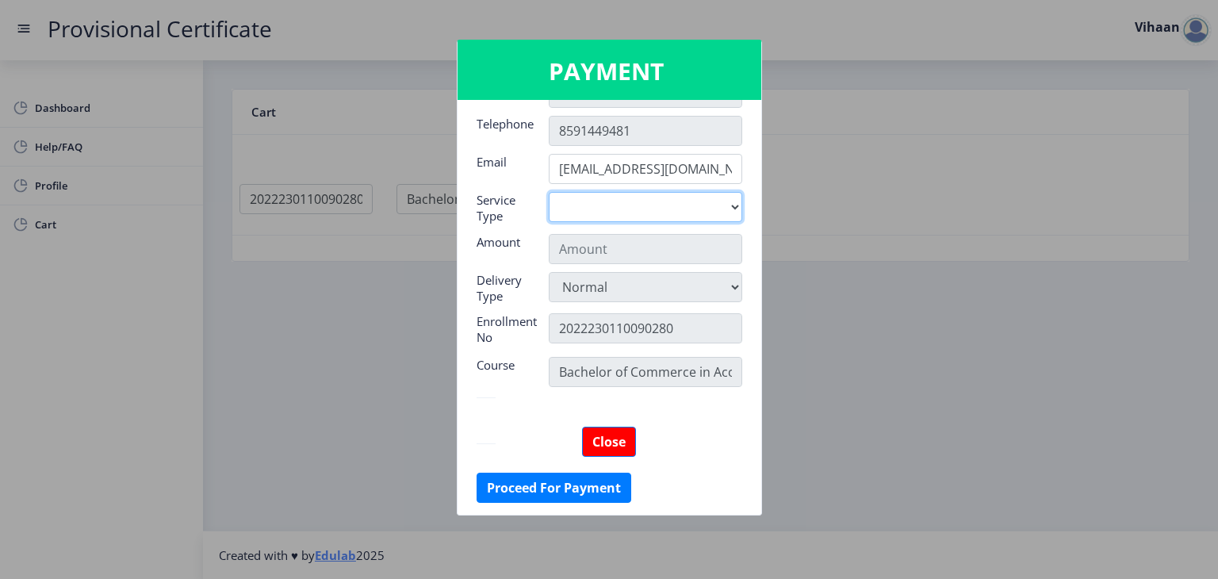
click at [645, 209] on select "Digital" at bounding box center [645, 207] width 193 height 30
select select "old"
click at [549, 192] on select "Digital" at bounding box center [645, 207] width 193 height 30
type input "795"
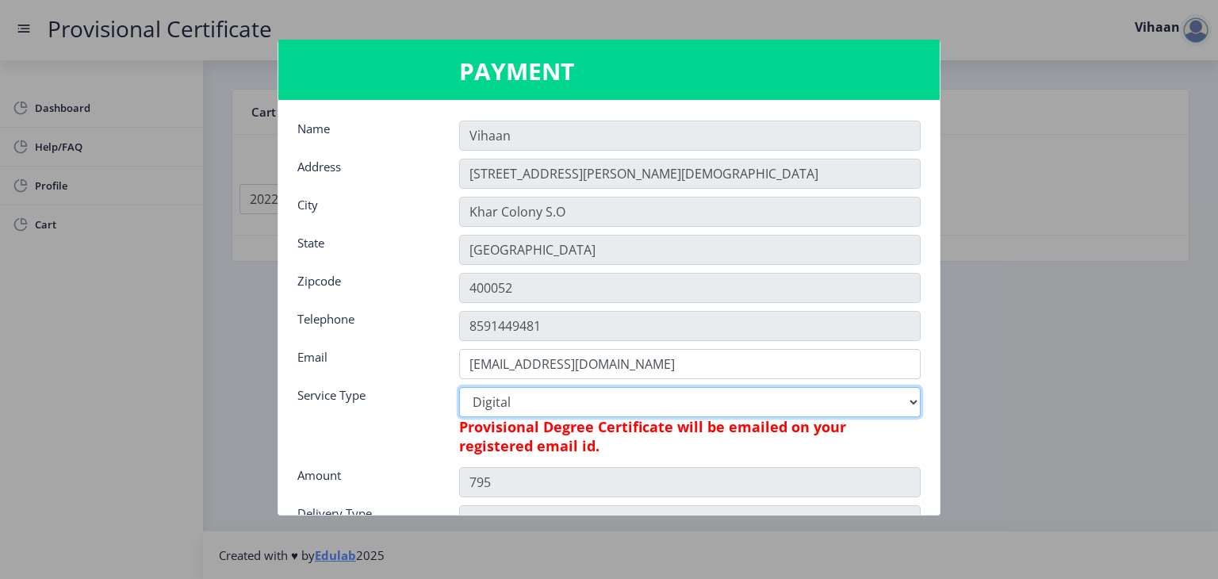
scroll to position [222, 0]
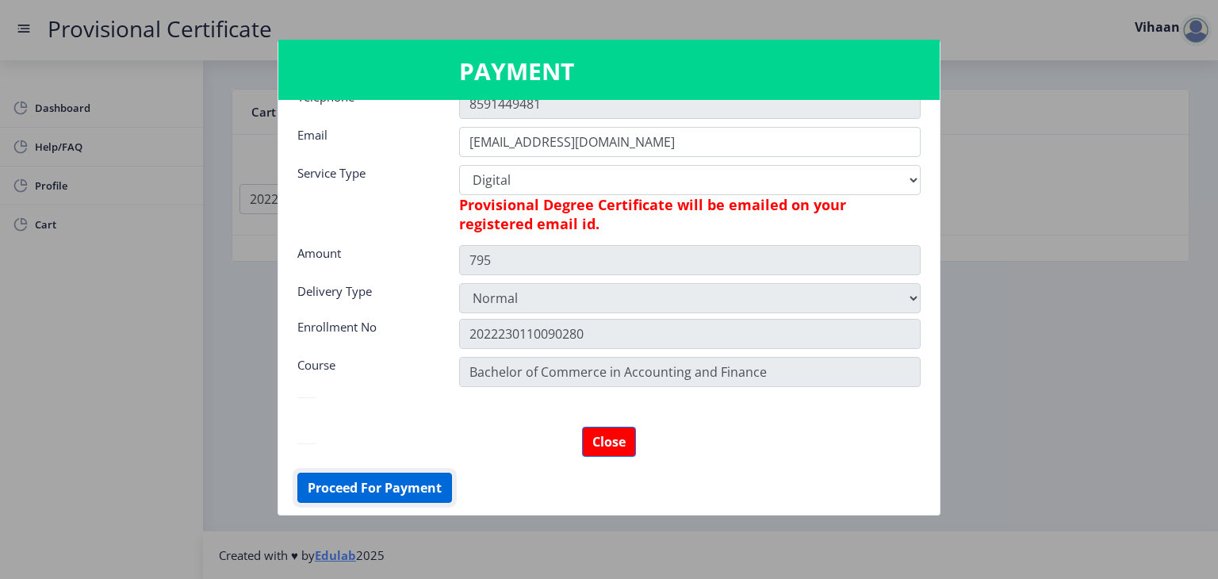
click at [377, 483] on button "Proceed For Payment" at bounding box center [374, 488] width 155 height 30
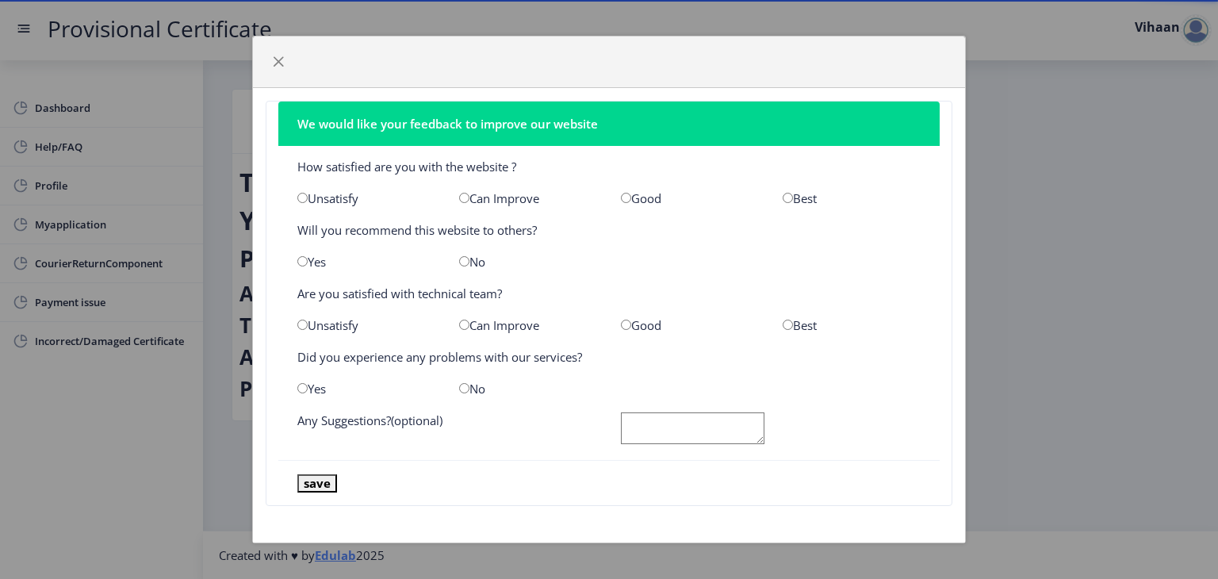
click at [630, 198] on input "radio" at bounding box center [626, 198] width 10 height 10
radio input "true"
click at [304, 272] on nb-card-body "How satisfied are you with the website ? Unsatisfy Can Improve Good Best Will y…" at bounding box center [608, 303] width 661 height 315
click at [304, 264] on input "radio" at bounding box center [302, 261] width 10 height 10
radio input "true"
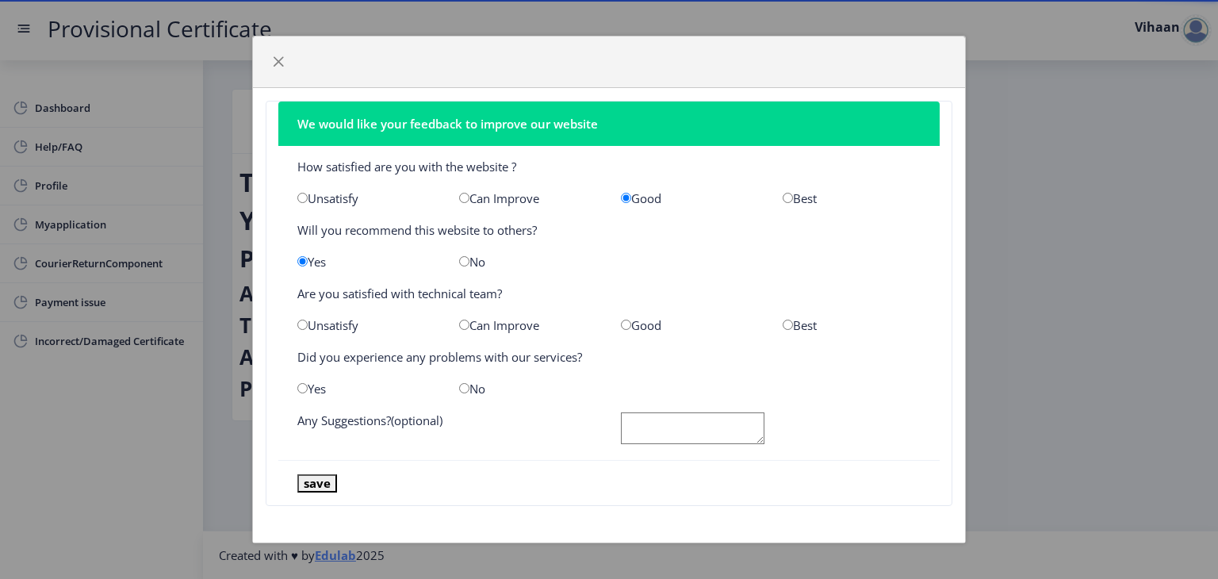
click at [625, 324] on input "radio" at bounding box center [626, 325] width 10 height 10
radio input "true"
click at [466, 385] on input "radio" at bounding box center [464, 388] width 10 height 10
radio input "true"
click at [320, 476] on button "save" at bounding box center [317, 483] width 40 height 18
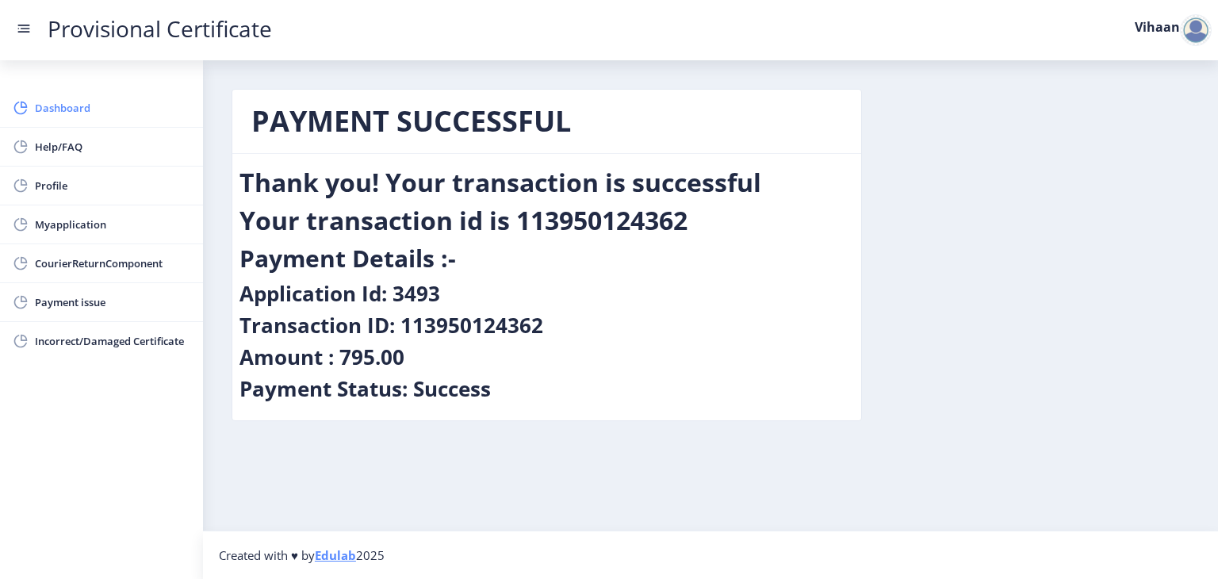
click at [103, 113] on span "Dashboard" at bounding box center [112, 107] width 155 height 19
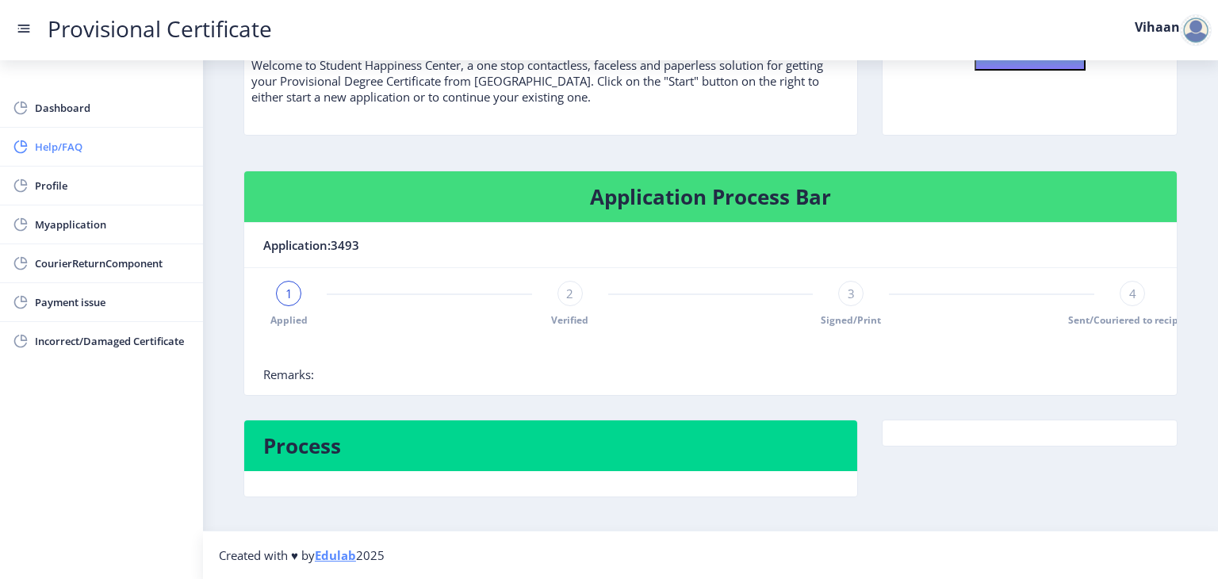
click at [118, 143] on span "Help/FAQ" at bounding box center [112, 146] width 155 height 19
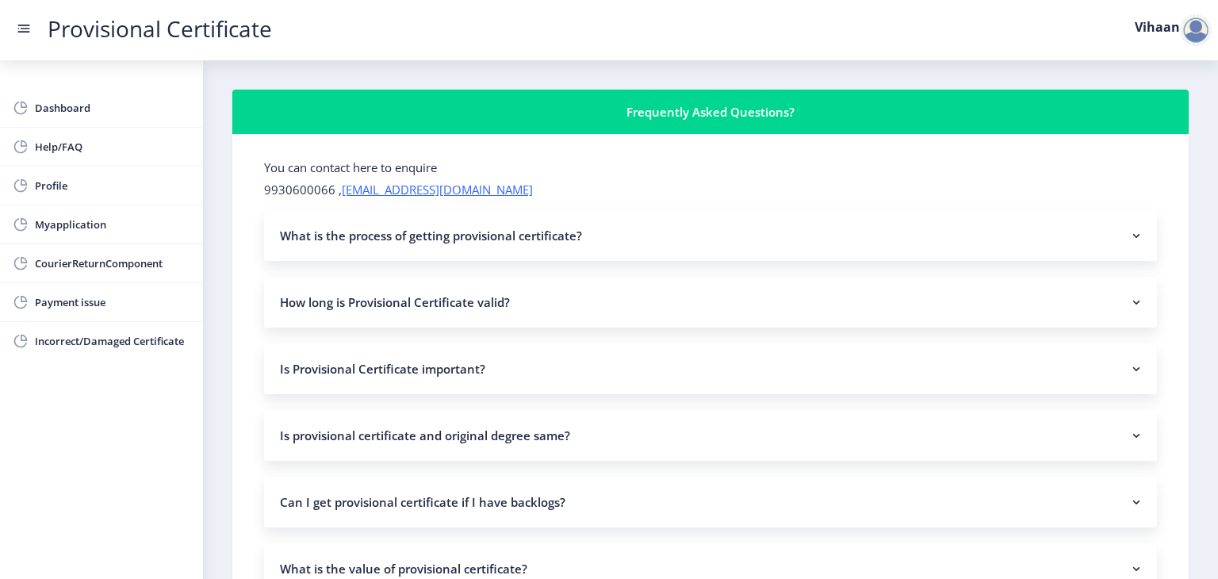
click at [365, 296] on nb-accordion-item-header "How long is Provisional Certificate valid?" at bounding box center [710, 302] width 893 height 51
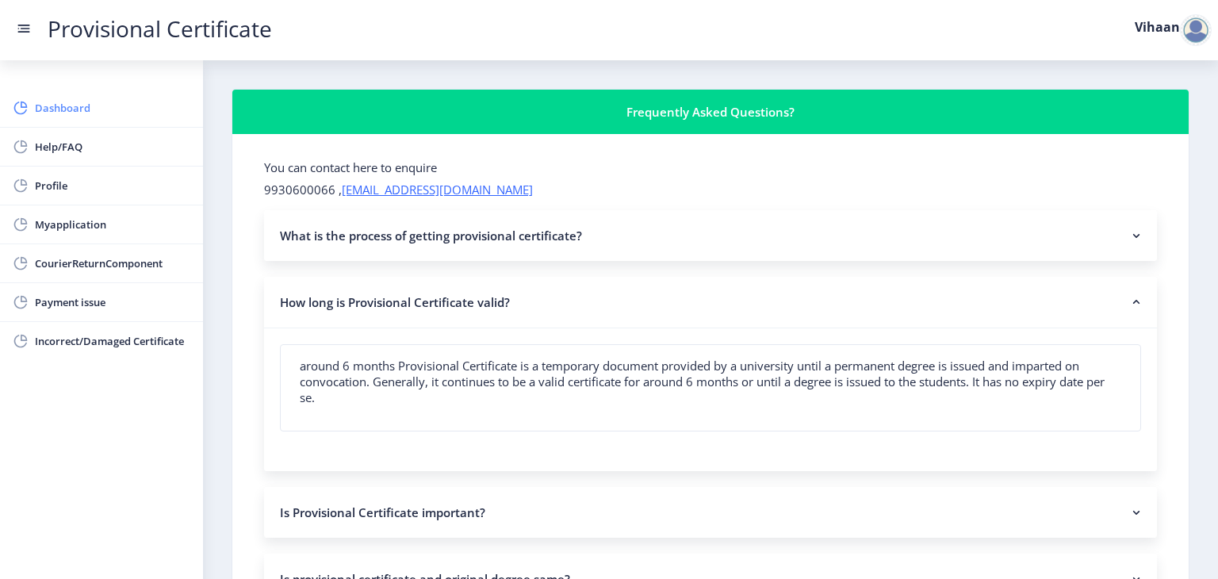
click at [95, 96] on link "Dashboard" at bounding box center [101, 108] width 203 height 38
